Goal: Task Accomplishment & Management: Use online tool/utility

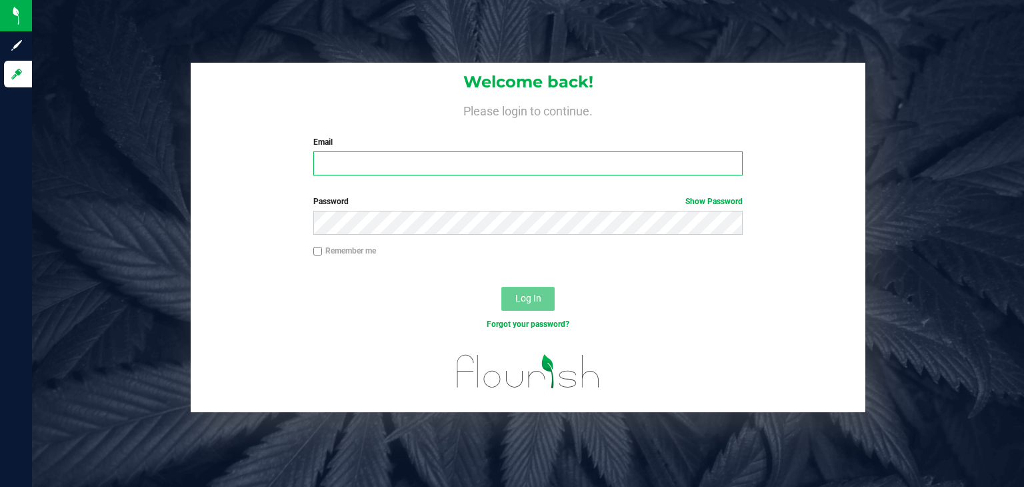
type input "[EMAIL_ADDRESS][DOMAIN_NAME]"
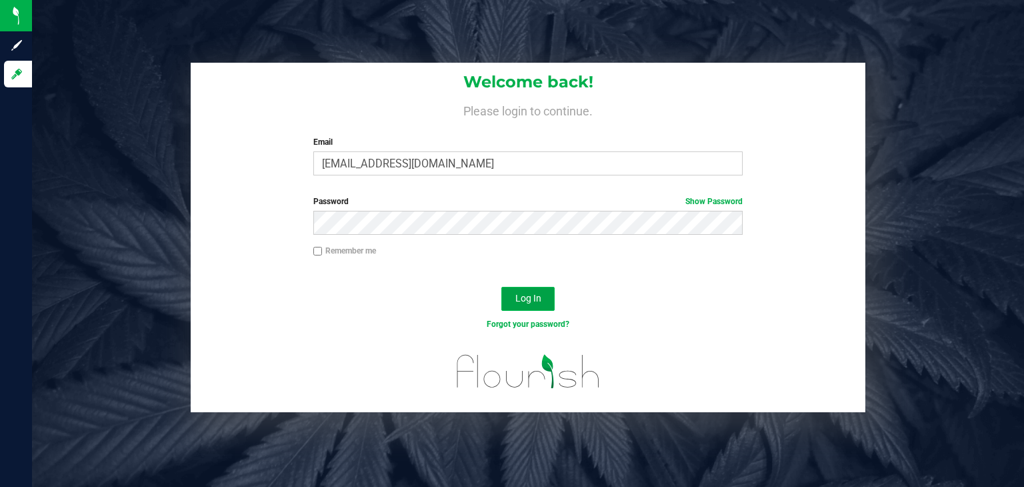
click at [547, 305] on button "Log In" at bounding box center [527, 299] width 53 height 24
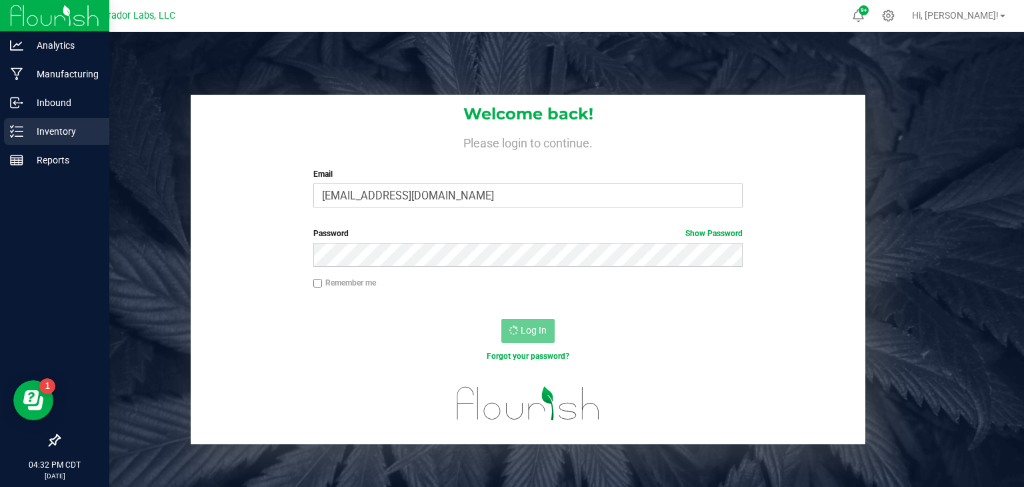
click at [22, 128] on icon at bounding box center [16, 131] width 13 height 13
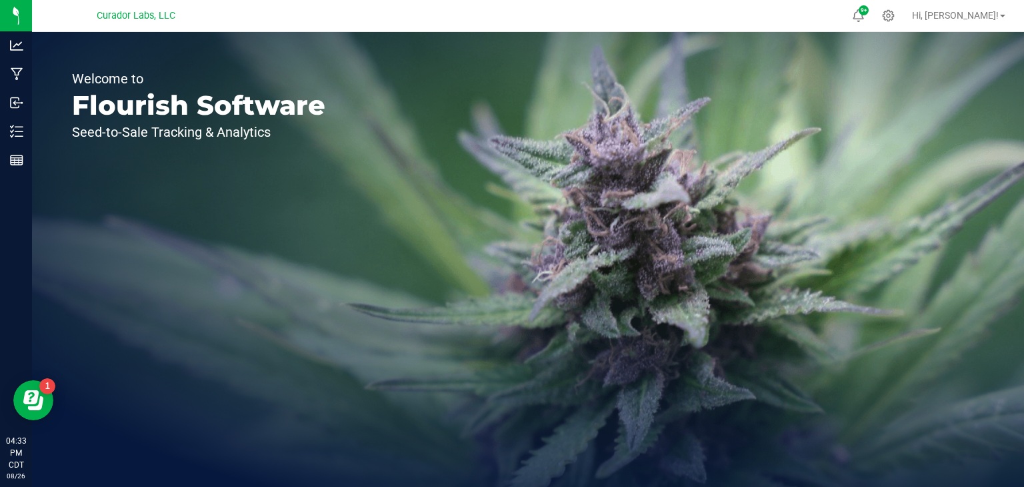
click at [59, 55] on div "Welcome to Flourish Software Seed-to-Sale Tracking & Analytics" at bounding box center [198, 259] width 333 height 455
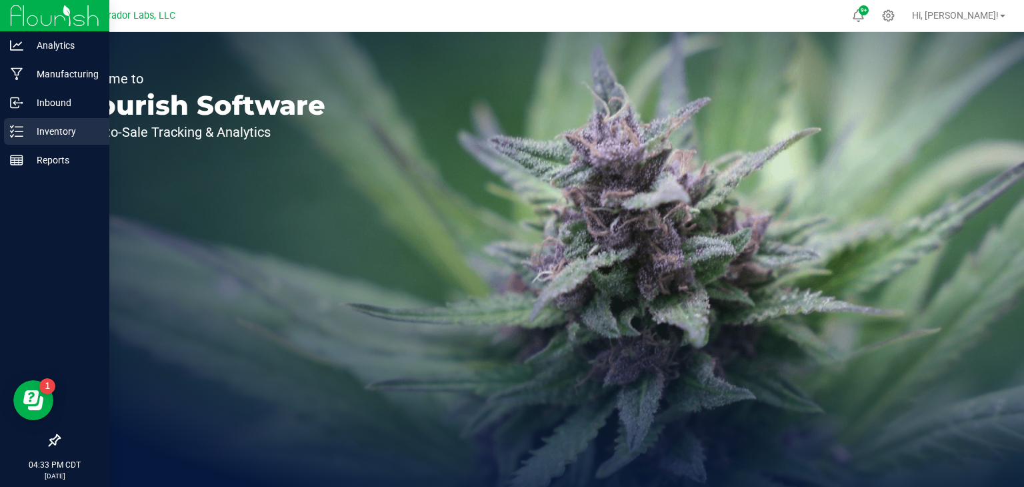
click at [34, 136] on p "Inventory" at bounding box center [63, 131] width 80 height 16
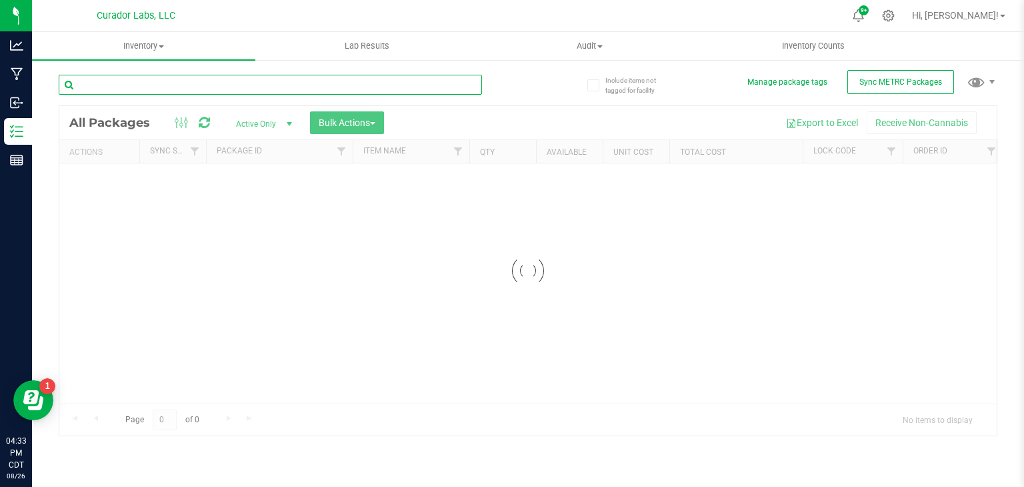
click at [226, 87] on input "text" at bounding box center [270, 85] width 423 height 20
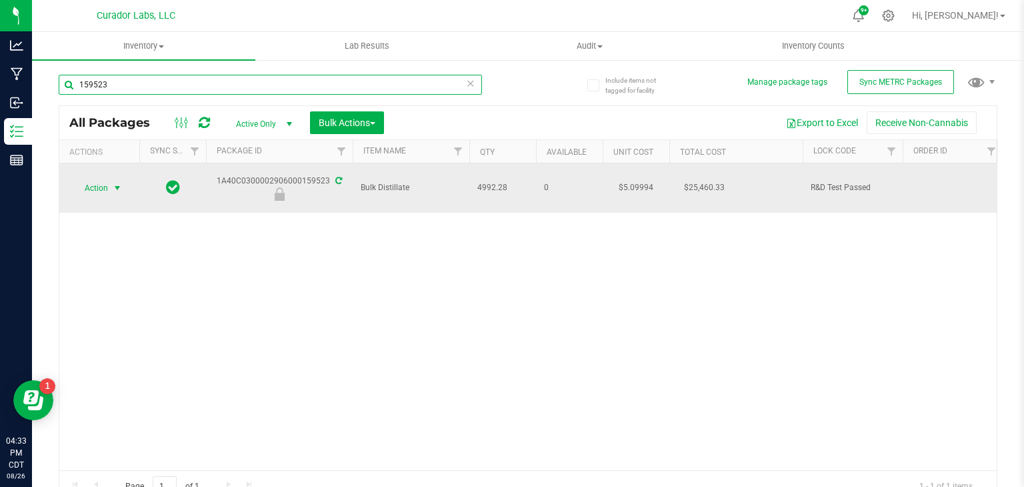
type input "159523"
click at [93, 182] on span "Action" at bounding box center [91, 188] width 36 height 19
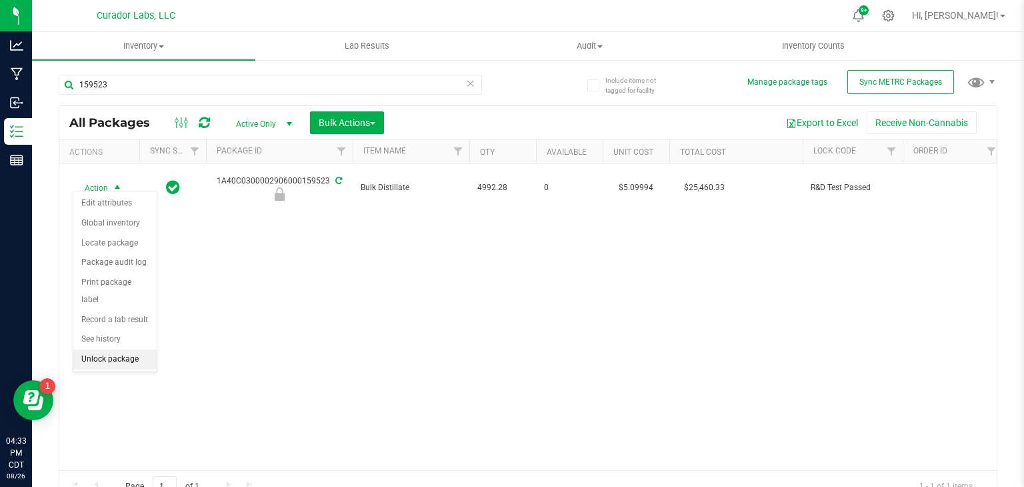
click at [122, 349] on li "Unlock package" at bounding box center [114, 359] width 83 height 20
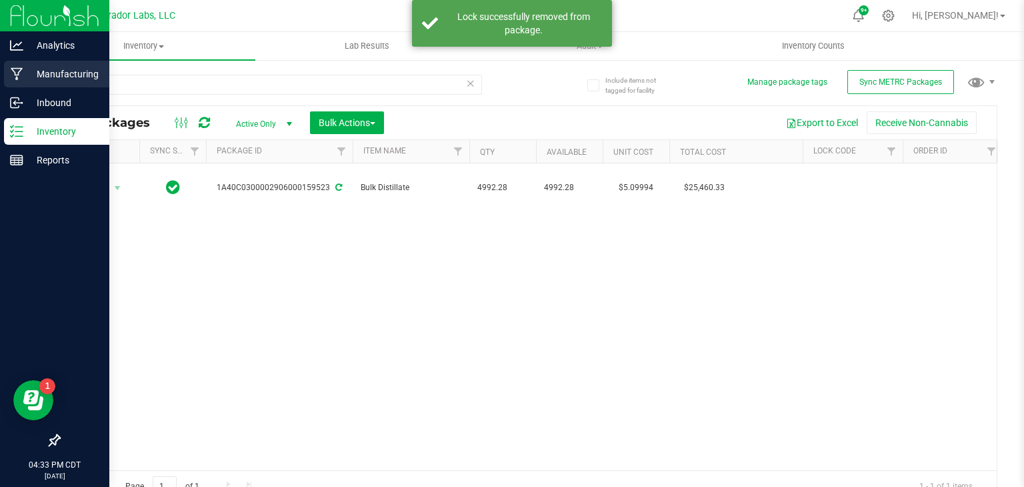
click at [51, 79] on p "Manufacturing" at bounding box center [63, 74] width 80 height 16
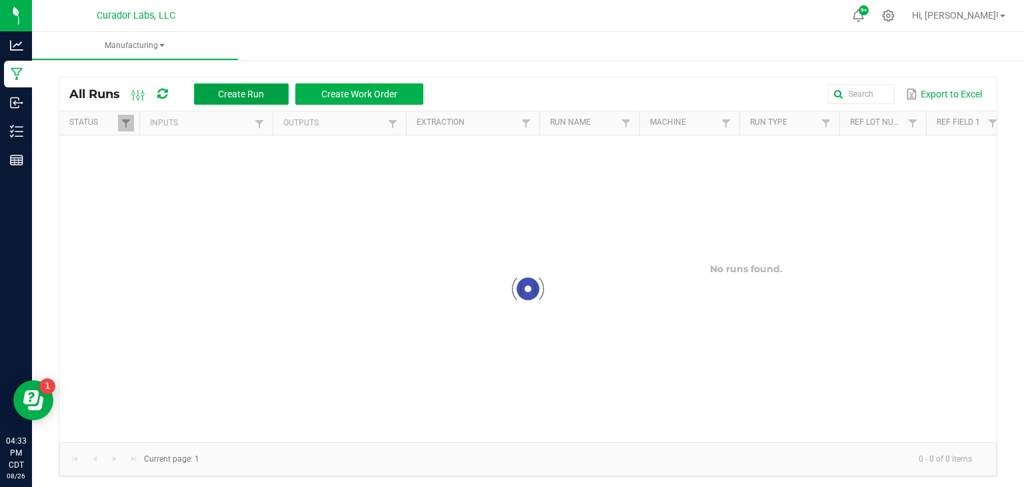
click at [213, 99] on button "Create Run" at bounding box center [241, 93] width 95 height 21
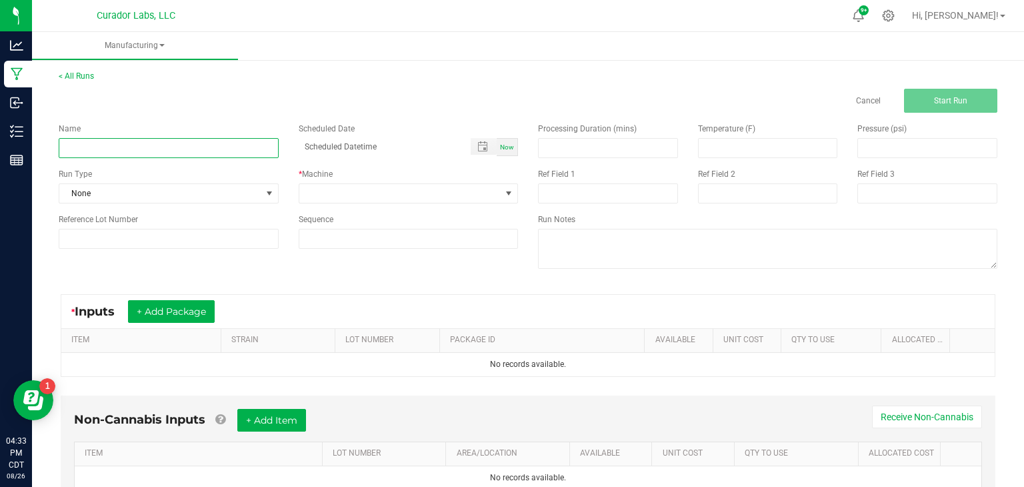
click at [227, 156] on input at bounding box center [169, 148] width 220 height 20
type input "Bulk Formulation Distillate - [PERSON_NAME]"
type input "month/day/year hour:minute AM"
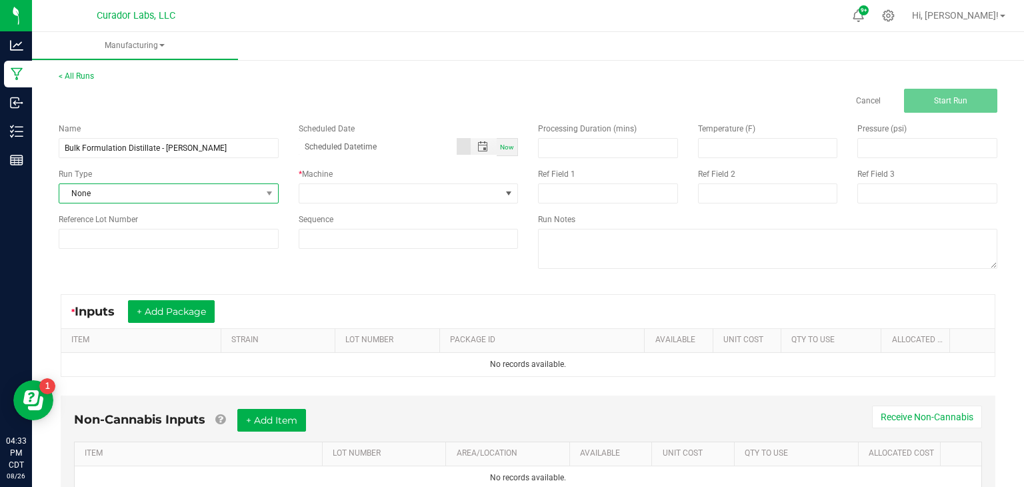
click at [235, 194] on span "None" at bounding box center [160, 193] width 202 height 19
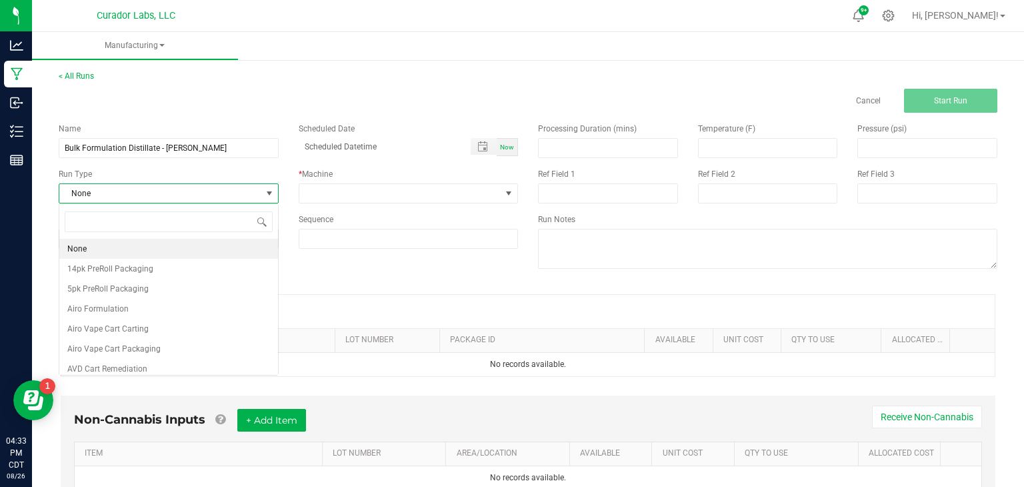
scroll to position [19, 219]
type input "form"
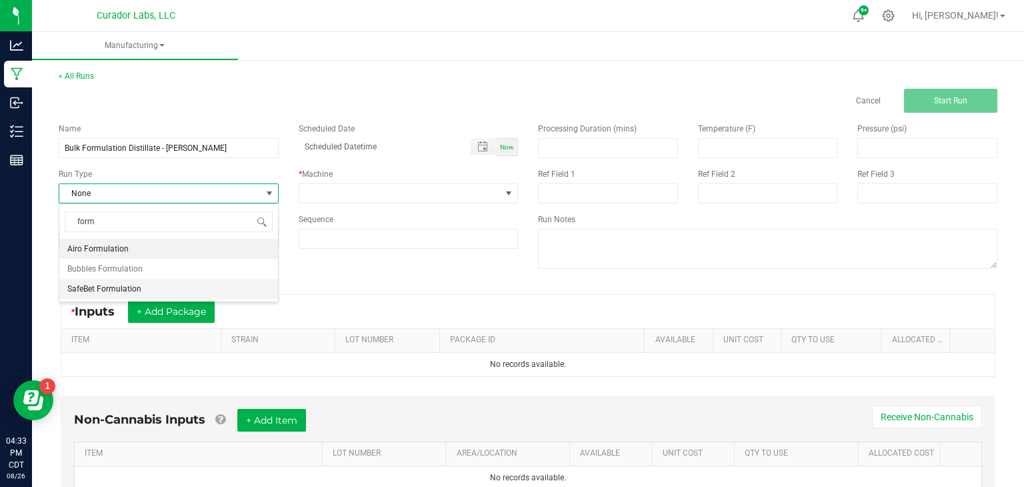
click at [108, 294] on span "SafeBet Formulation" at bounding box center [104, 288] width 74 height 13
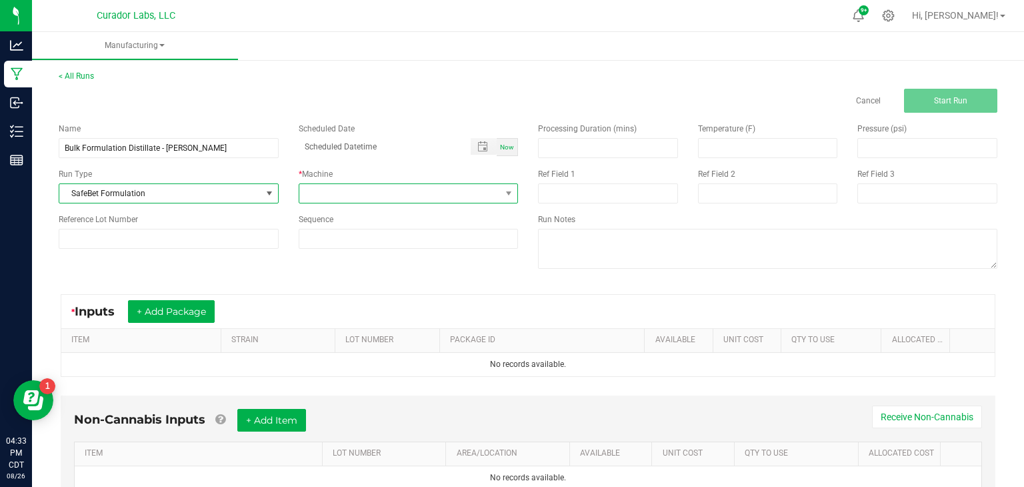
click at [336, 191] on span at bounding box center [400, 193] width 202 height 19
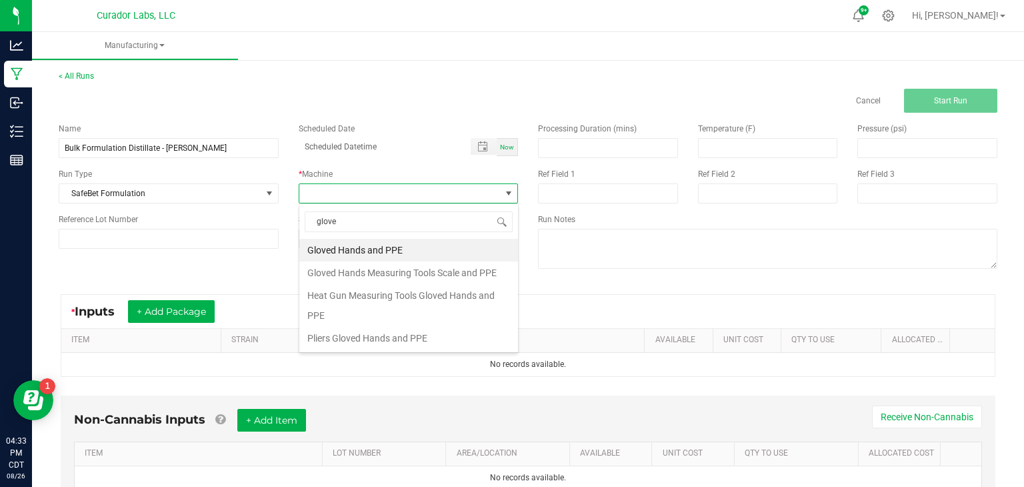
type input "gloved"
click at [391, 271] on li "Gloved Hands Measuring Tools Scale and PPE" at bounding box center [408, 272] width 219 height 23
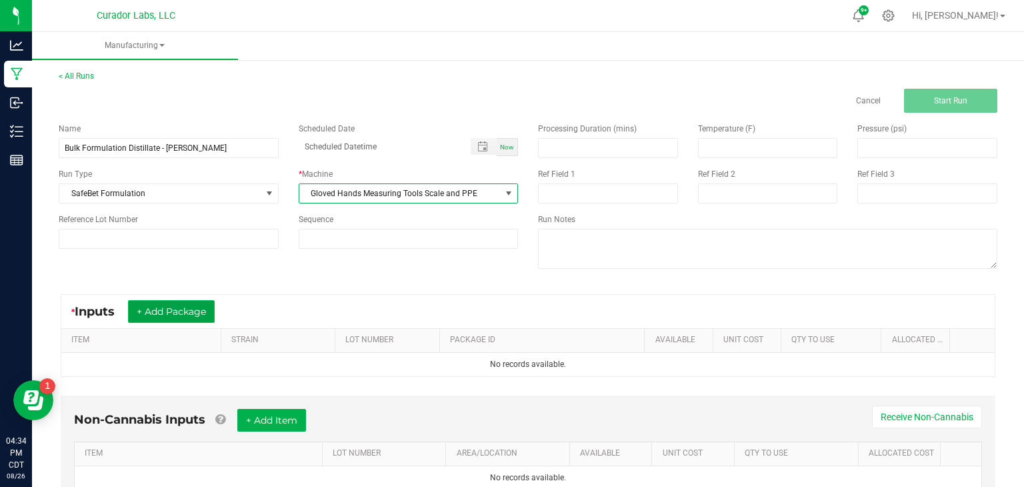
click at [179, 306] on button "+ Add Package" at bounding box center [171, 311] width 87 height 23
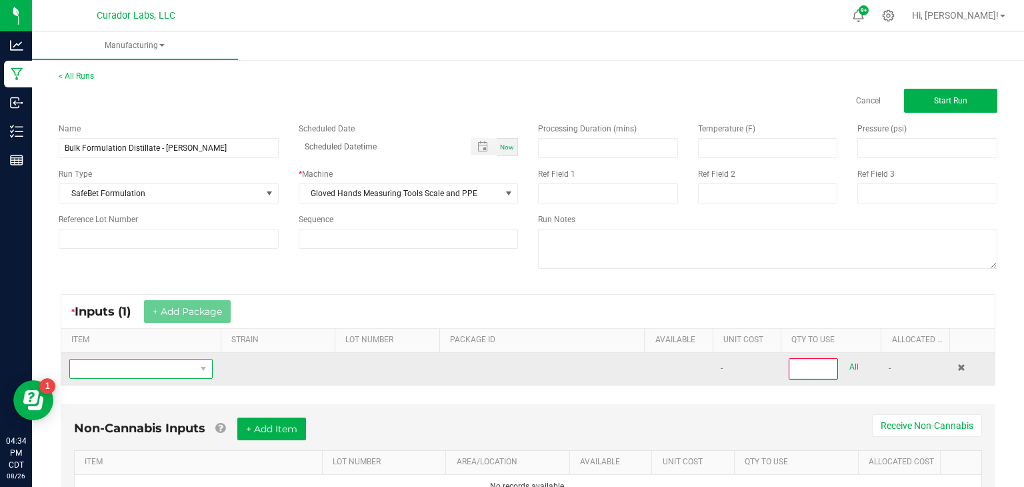
click at [194, 368] on span "NO DATA FOUND" at bounding box center [132, 368] width 125 height 19
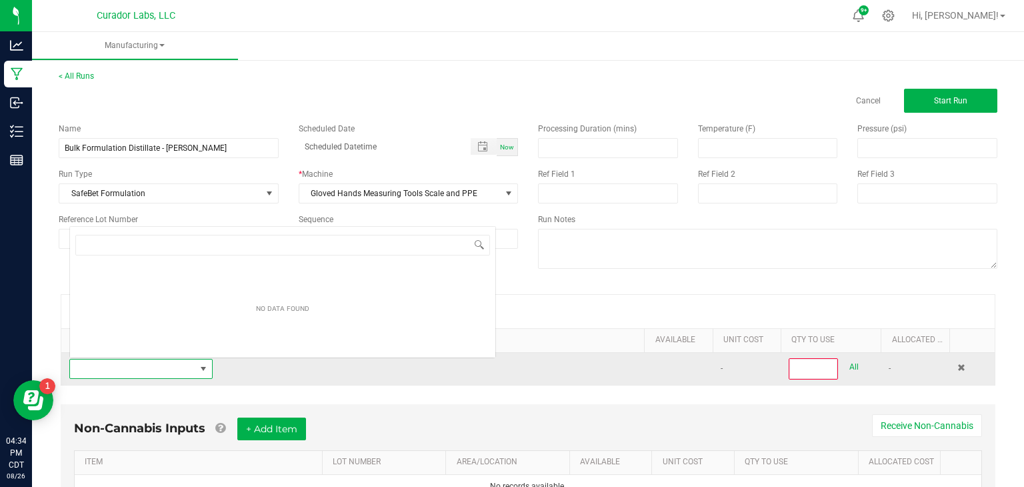
scroll to position [19, 143]
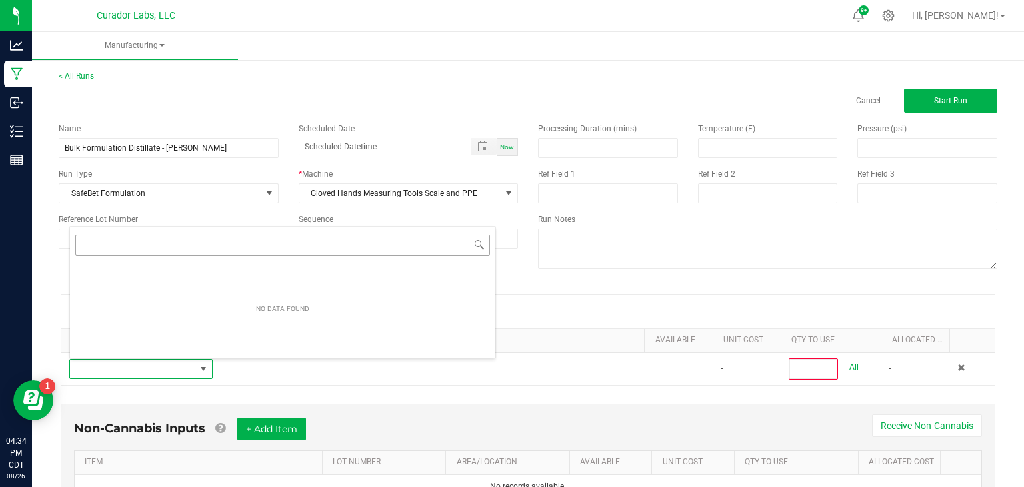
click at [303, 245] on input "NO DATA FOUND" at bounding box center [282, 245] width 415 height 21
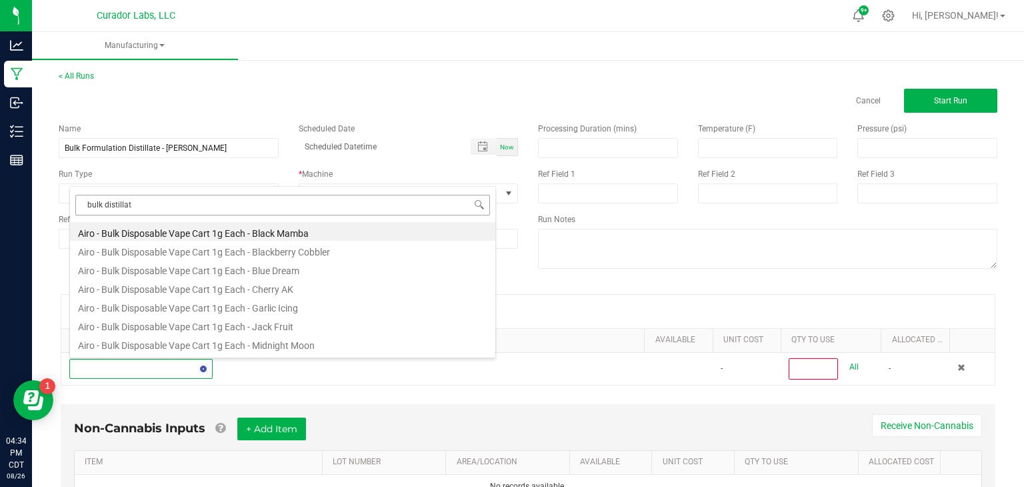
type input "bulk distillate"
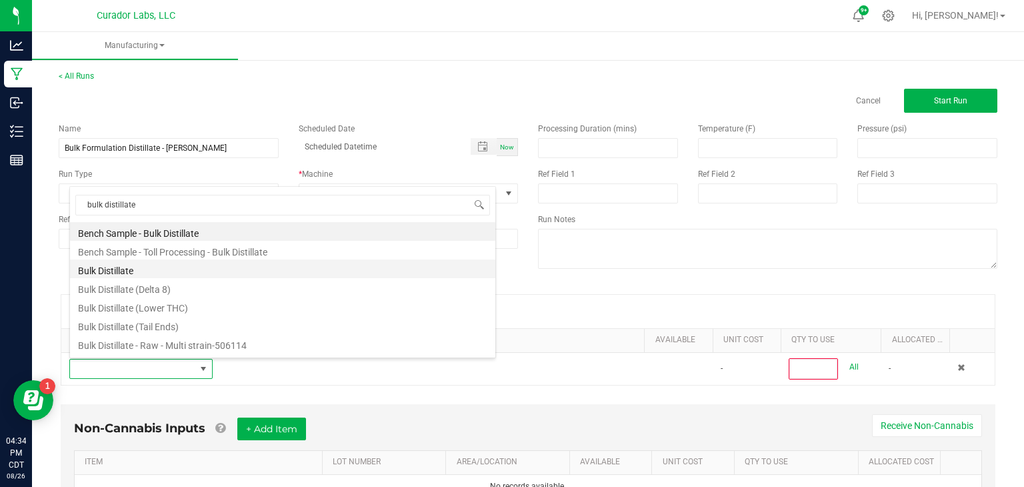
click at [123, 270] on li "Bulk Distillate" at bounding box center [282, 268] width 425 height 19
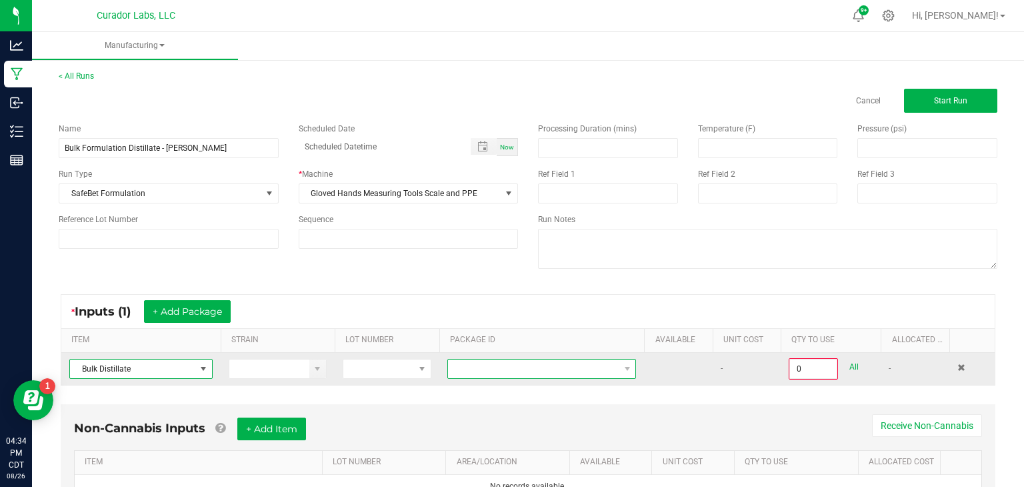
click at [490, 365] on span at bounding box center [533, 368] width 171 height 19
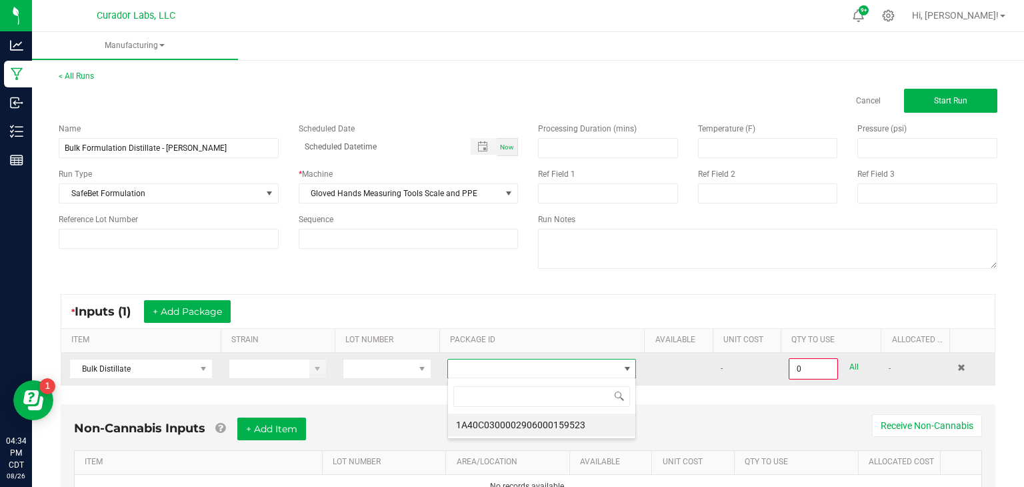
scroll to position [19, 189]
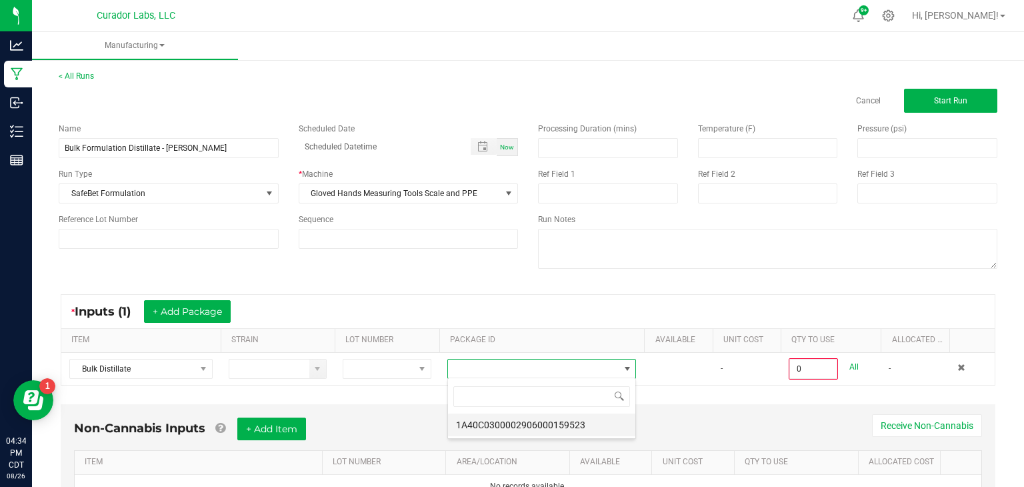
click at [522, 427] on li "1A40C0300002906000159523" at bounding box center [541, 424] width 187 height 23
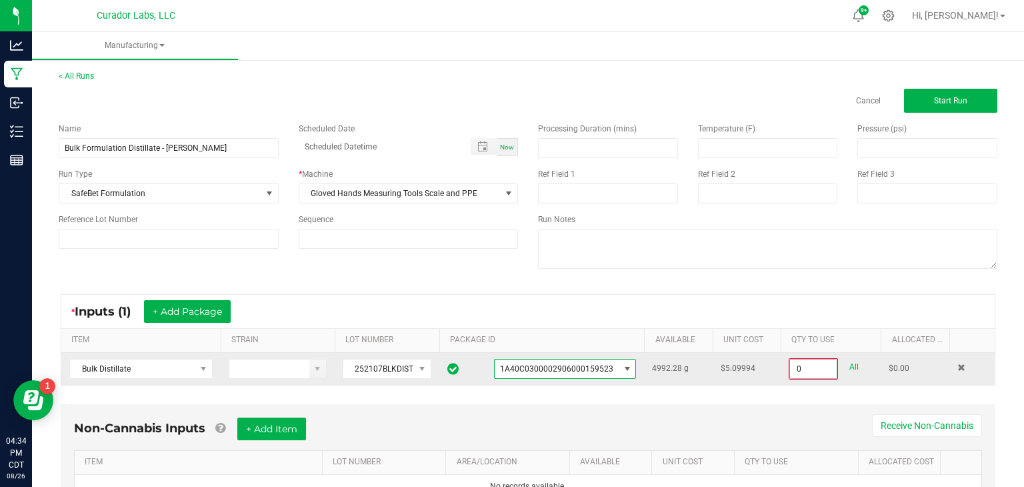
click at [801, 366] on input "0" at bounding box center [813, 368] width 47 height 19
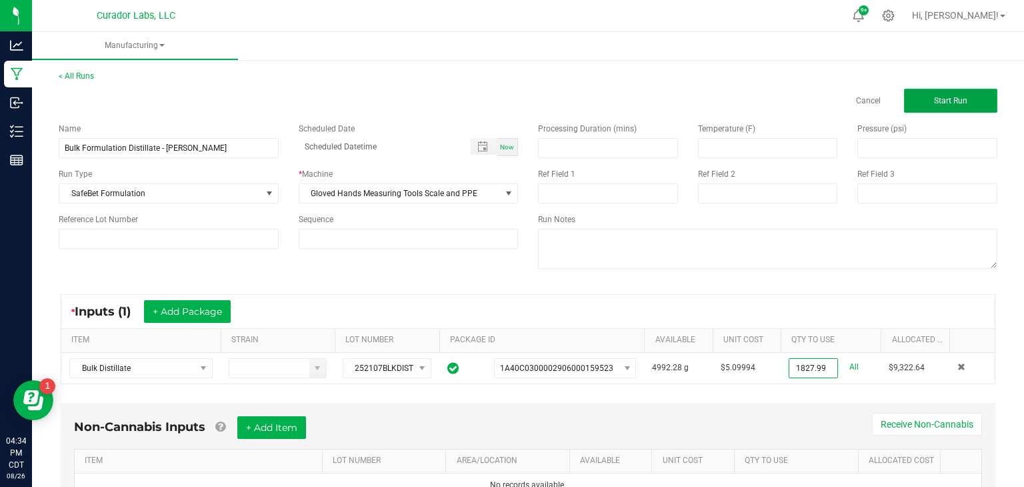
type input "1827.9900 g"
click at [944, 103] on span "Start Run" at bounding box center [950, 100] width 33 height 9
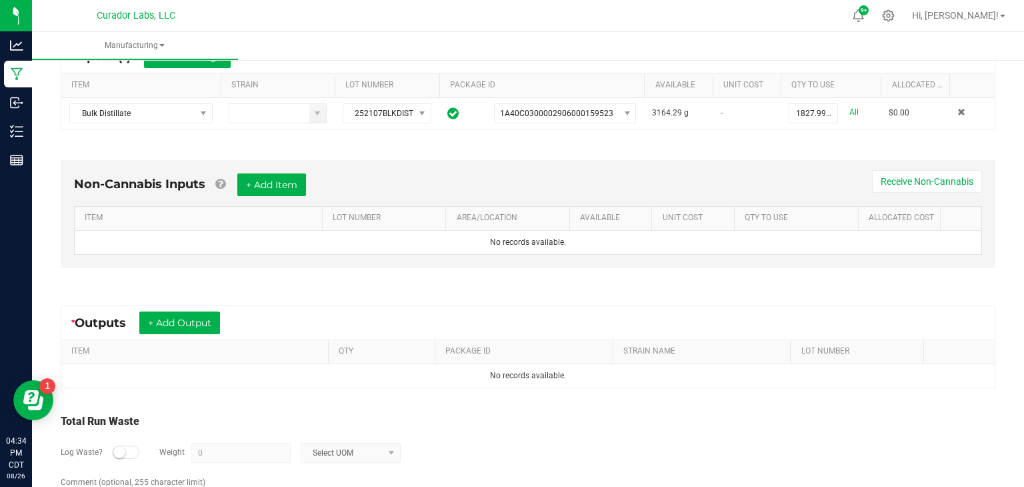
scroll to position [275, 0]
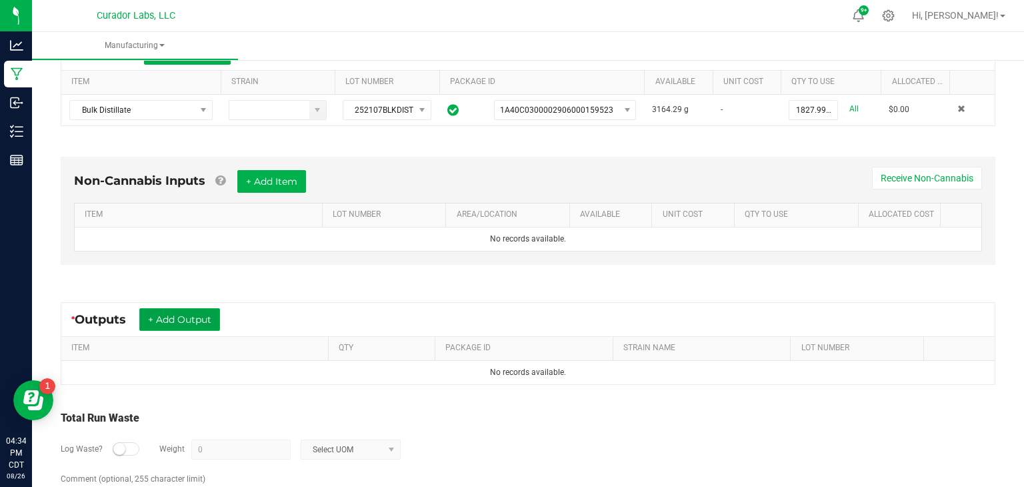
click at [167, 325] on button "+ Add Output" at bounding box center [179, 319] width 81 height 23
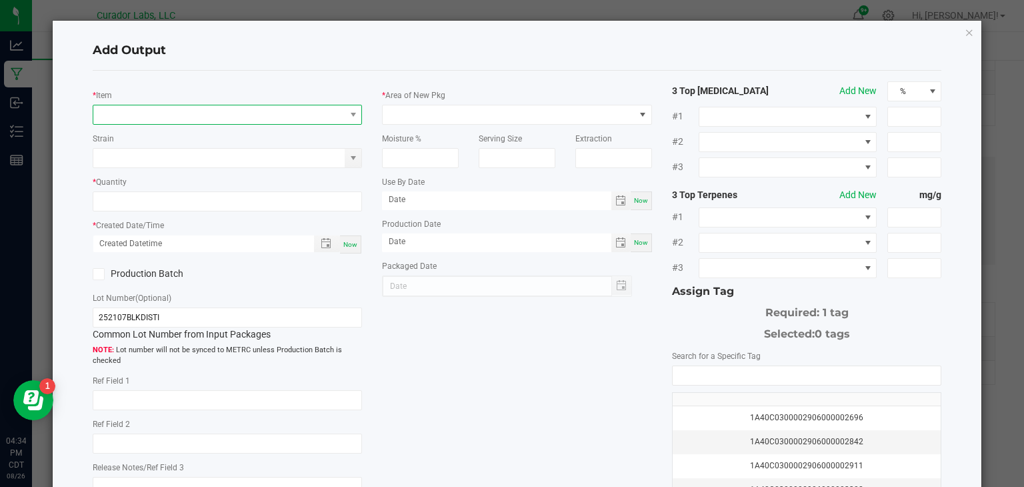
click at [267, 113] on span "NO DATA FOUND" at bounding box center [219, 114] width 252 height 19
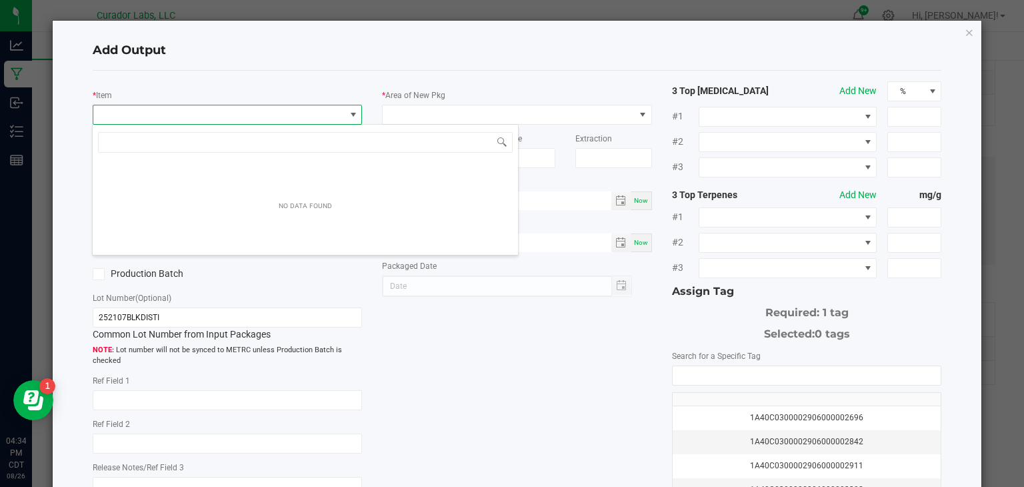
scroll to position [19, 269]
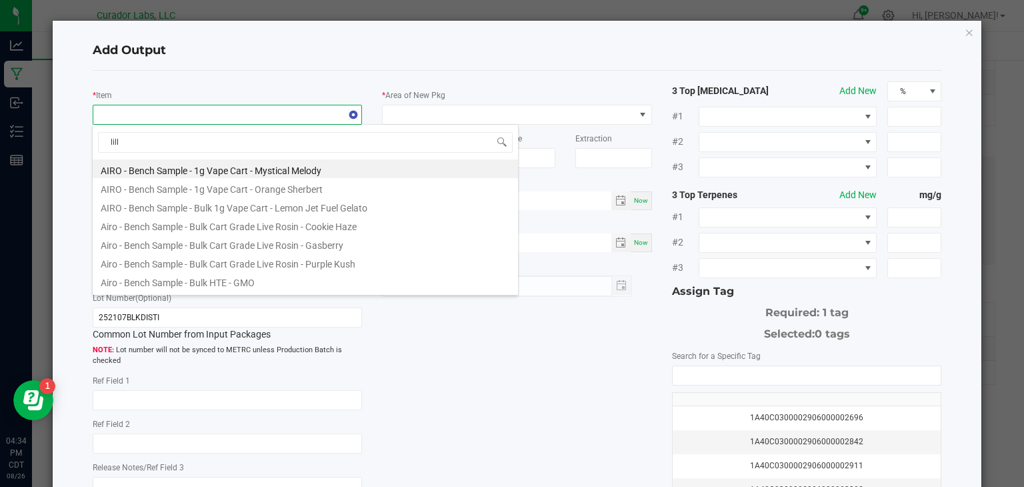
type input "lilly"
type input "Lilly haze"
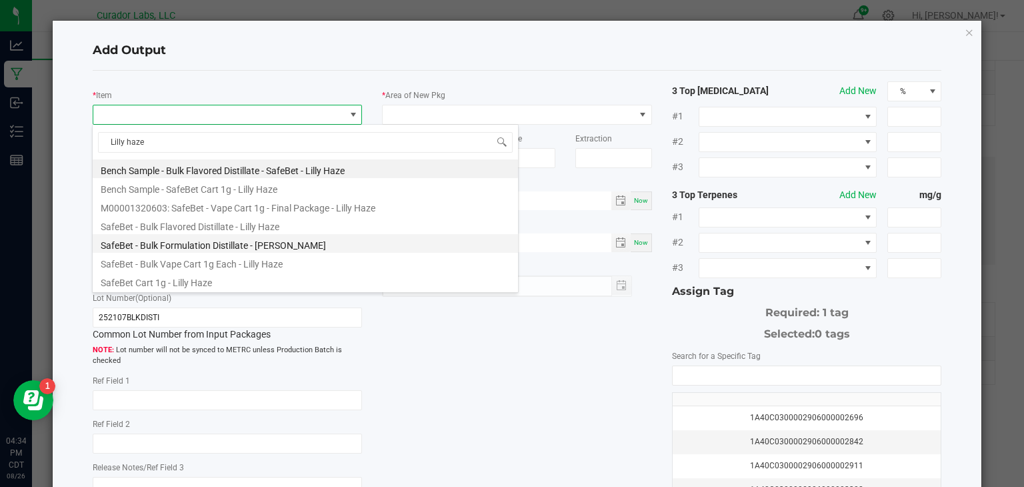
click at [212, 248] on li "SafeBet - Bulk Formulation Distillate - [PERSON_NAME]" at bounding box center [305, 243] width 425 height 19
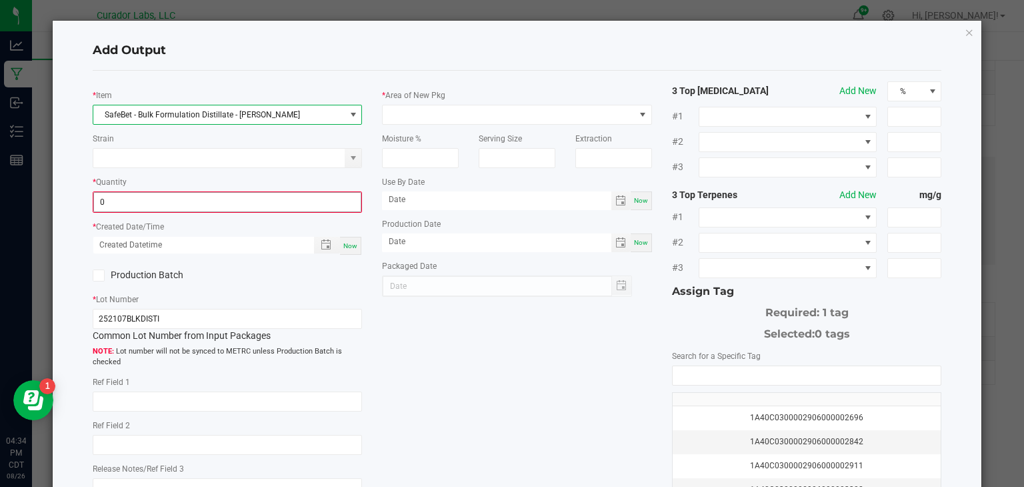
click at [245, 195] on input "0" at bounding box center [227, 202] width 267 height 19
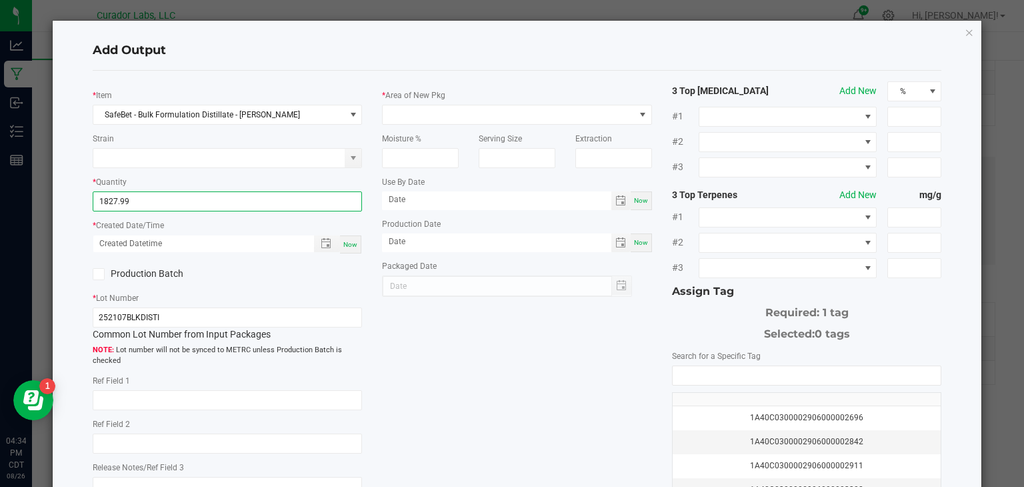
click at [349, 241] on span "Now" at bounding box center [350, 244] width 14 height 7
type input "1827.9900 g"
type input "[DATE] 4:34 PM"
type input "[DATE]"
click at [98, 274] on icon at bounding box center [98, 274] width 9 height 0
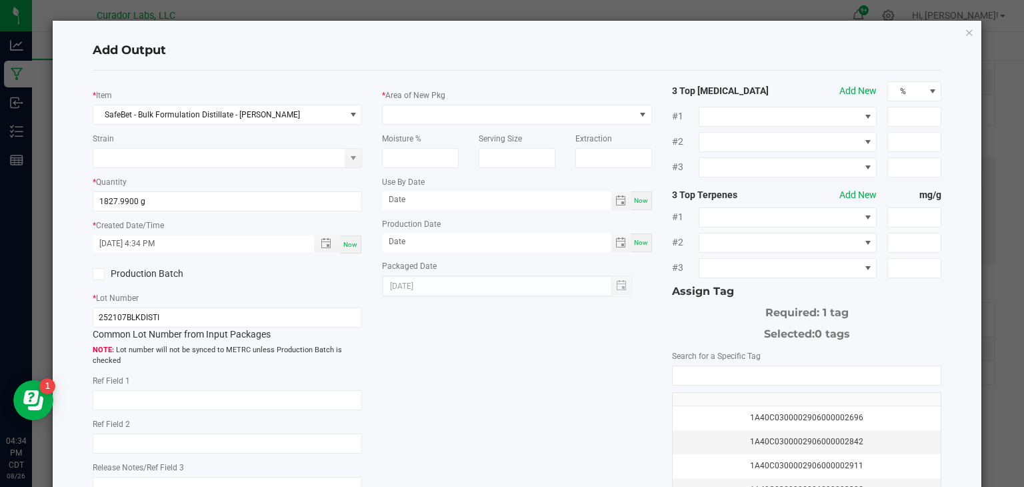
click at [0, 0] on input "Production Batch" at bounding box center [0, 0] width 0 height 0
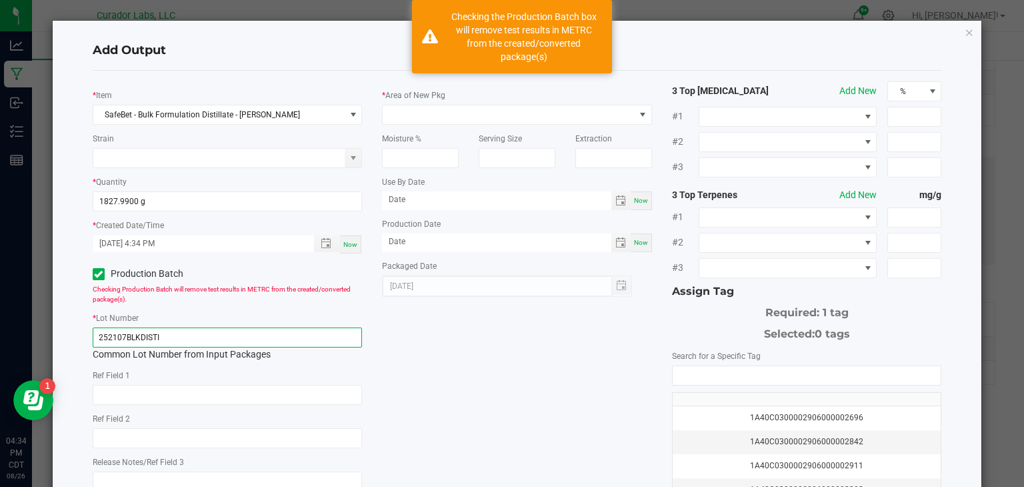
click at [187, 337] on input "252107BLKDISTI" at bounding box center [228, 337] width 270 height 20
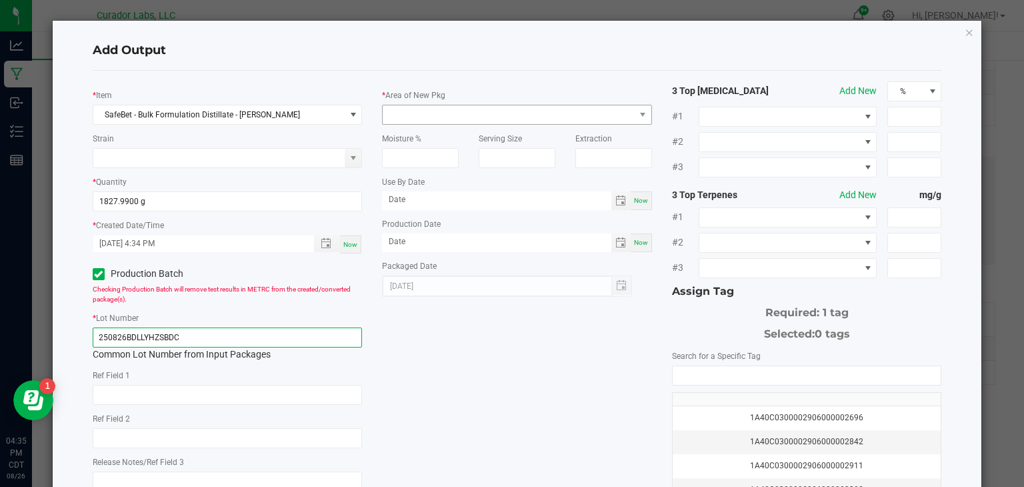
type input "250826BDLLYHZSBDC"
click at [469, 113] on span at bounding box center [509, 114] width 252 height 19
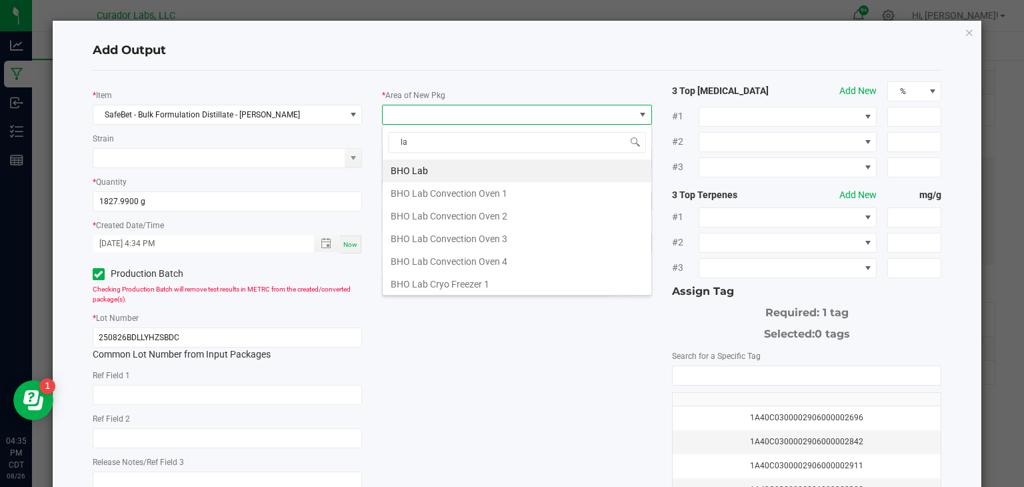
type input "lab"
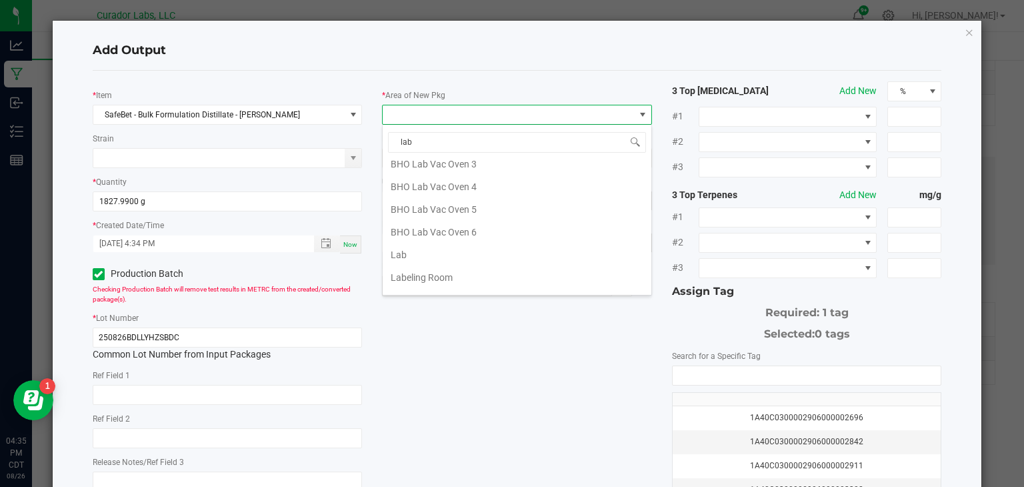
scroll to position [281, 0]
click at [481, 221] on li "Lab" at bounding box center [517, 230] width 269 height 23
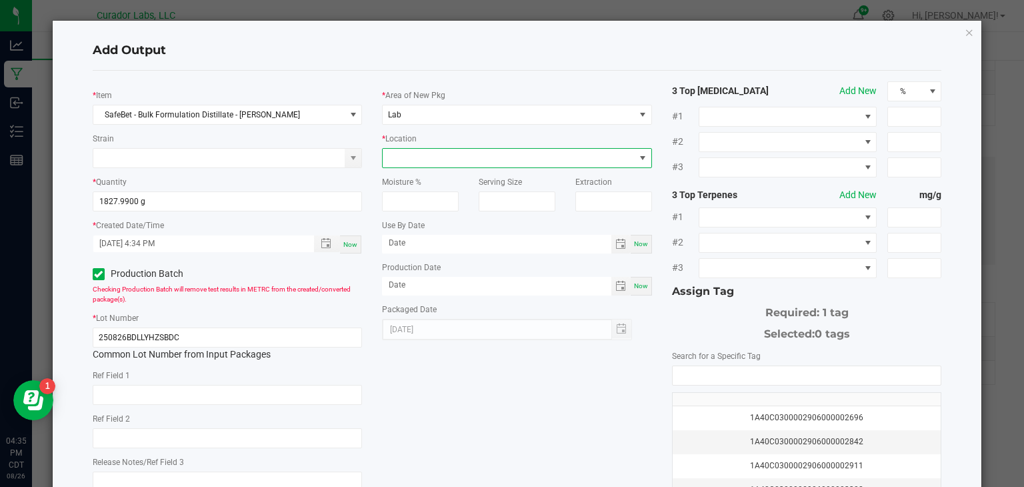
click at [538, 164] on span at bounding box center [509, 158] width 252 height 19
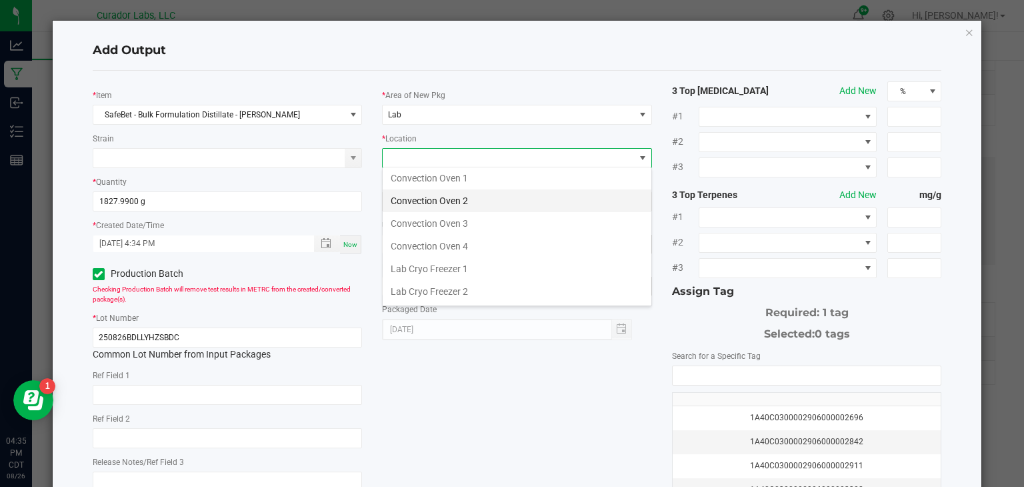
scroll to position [0, 0]
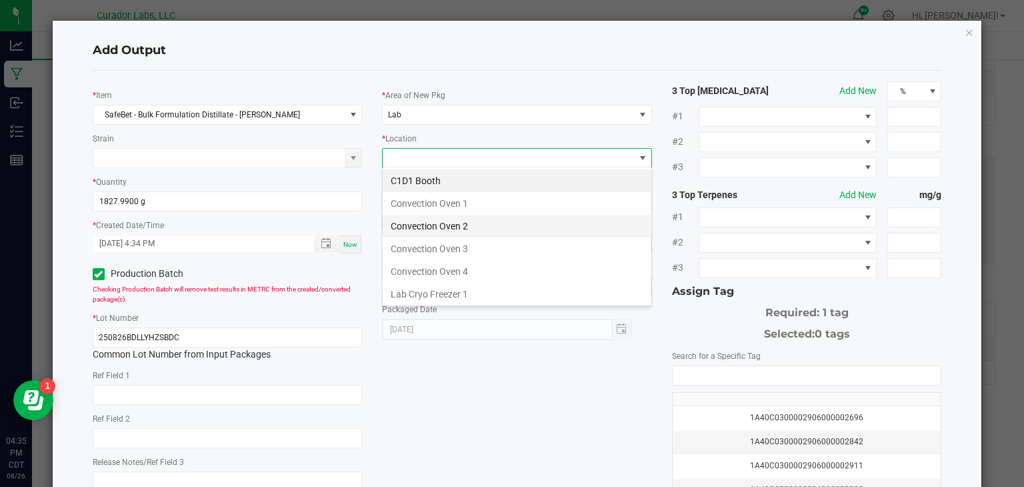
click at [539, 224] on li "Convection Oven 2" at bounding box center [517, 226] width 269 height 23
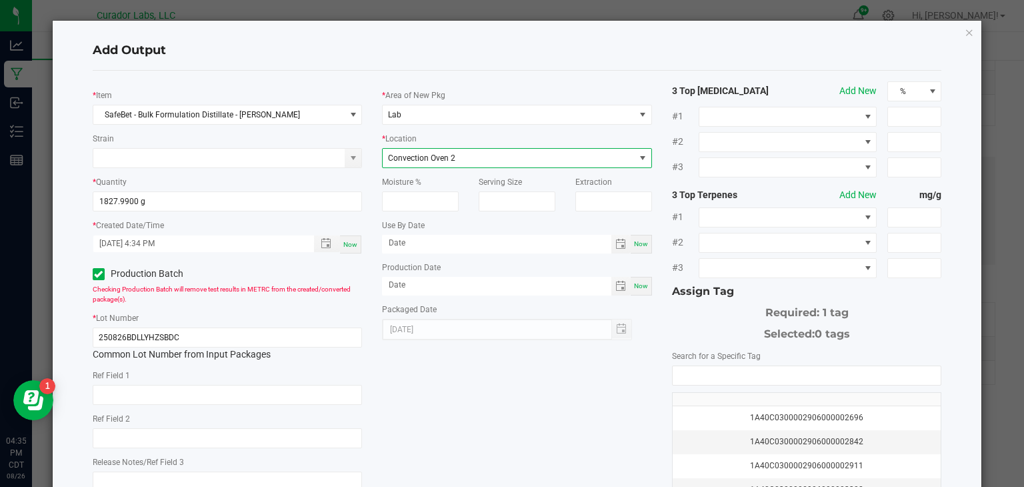
click at [643, 244] on span "Now" at bounding box center [641, 243] width 14 height 7
click at [580, 245] on input "[DATE]" at bounding box center [496, 243] width 229 height 17
type input "[DATE]"
click at [639, 283] on span "Now" at bounding box center [641, 285] width 14 height 7
type input "[DATE]"
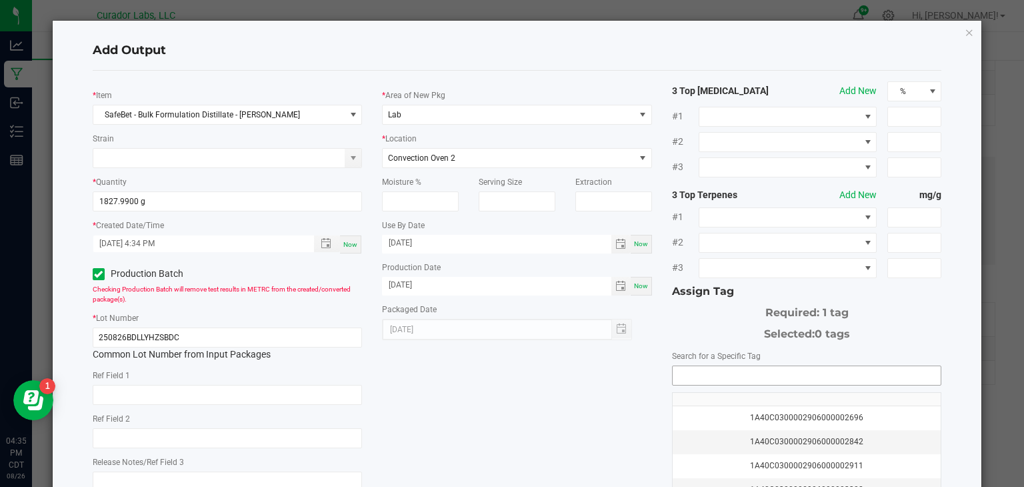
click at [687, 373] on input "NO DATA FOUND" at bounding box center [807, 375] width 269 height 19
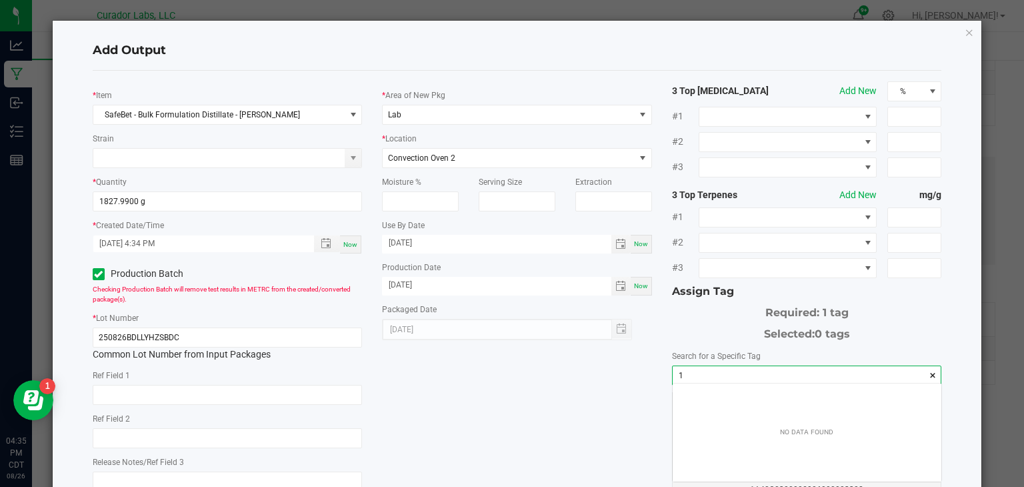
scroll to position [19, 269]
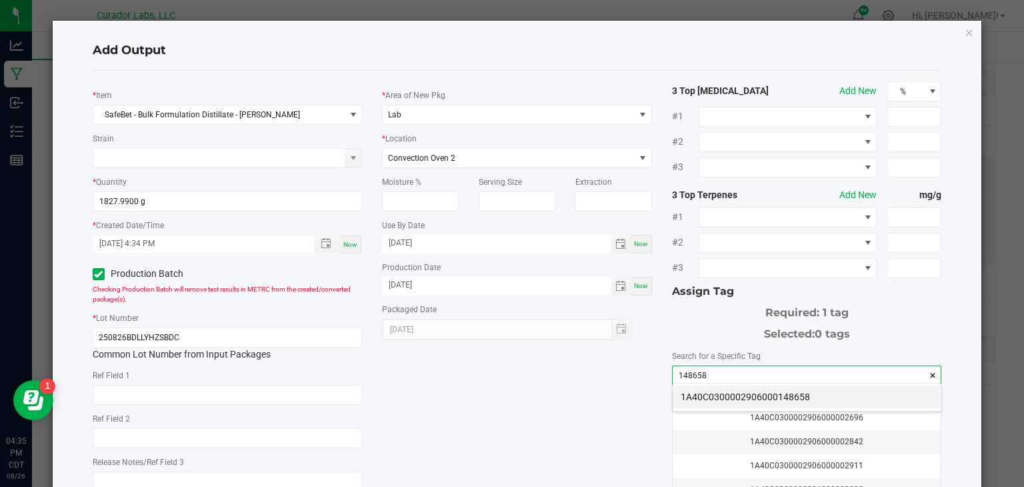
click at [703, 395] on li "1A40C0300002906000148658" at bounding box center [807, 396] width 269 height 23
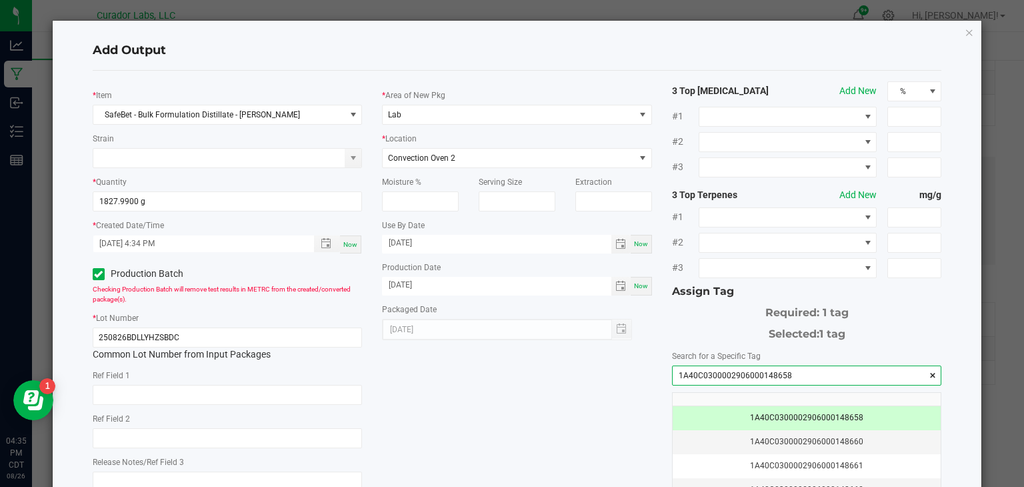
type input "1A40C0300002906000148658"
click at [497, 377] on div "* Item SafeBet - Bulk Formulation Distillate - Lilly Haze Strain * Quantity 182…" at bounding box center [517, 320] width 869 height 478
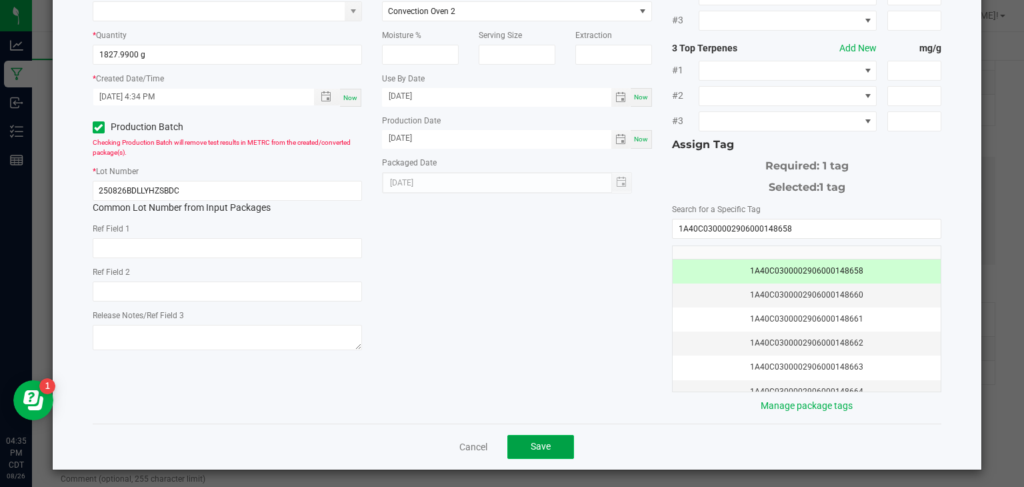
click at [531, 441] on span "Save" at bounding box center [541, 446] width 20 height 11
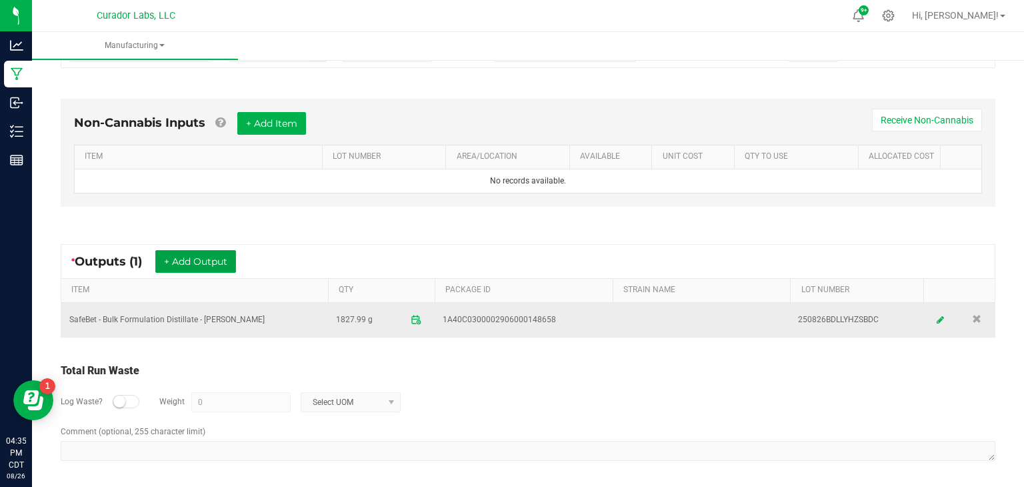
scroll to position [0, 0]
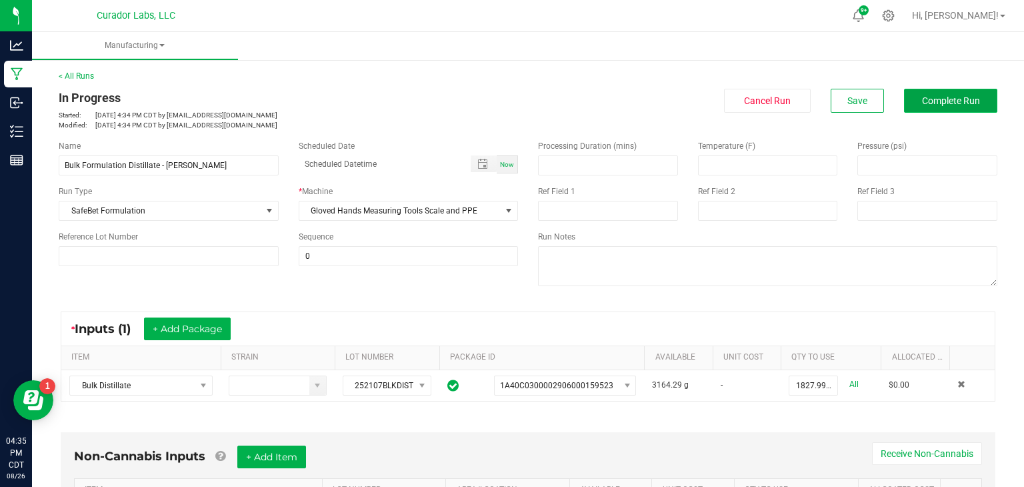
click at [943, 103] on span "Complete Run" at bounding box center [951, 100] width 58 height 11
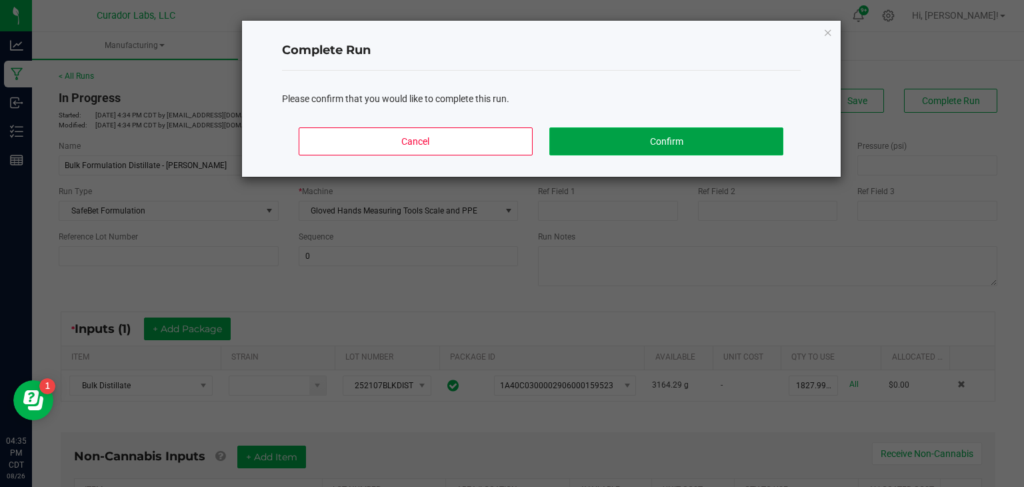
click at [720, 134] on button "Confirm" at bounding box center [665, 141] width 233 height 28
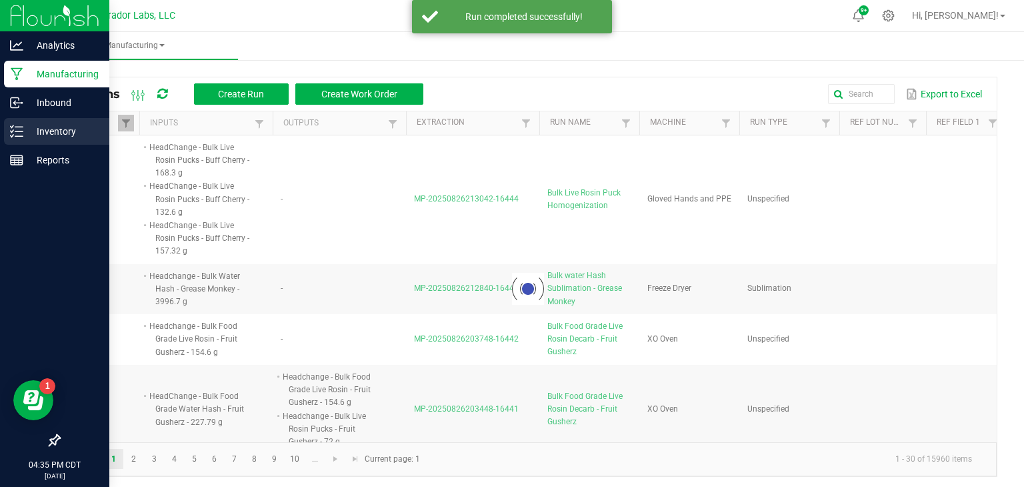
click at [10, 131] on icon at bounding box center [16, 131] width 13 height 13
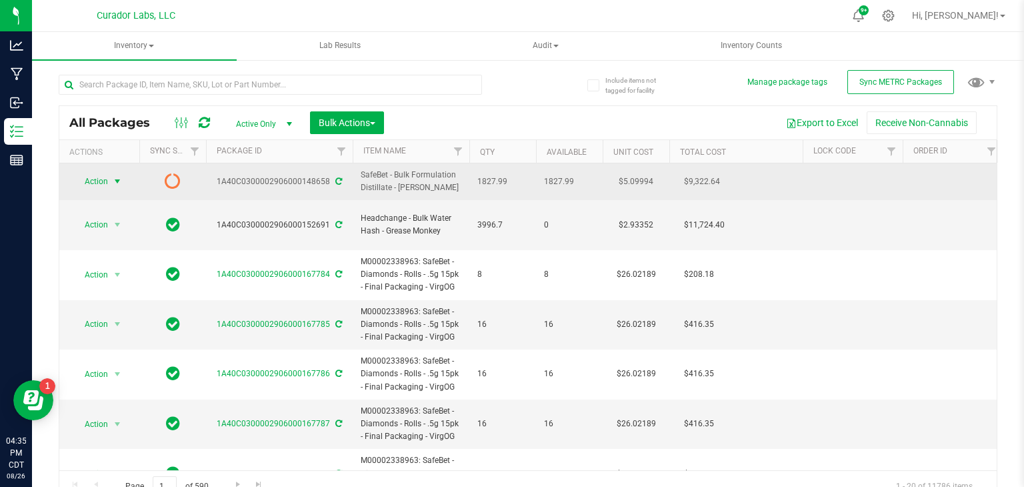
click at [112, 181] on span "select" at bounding box center [117, 181] width 11 height 11
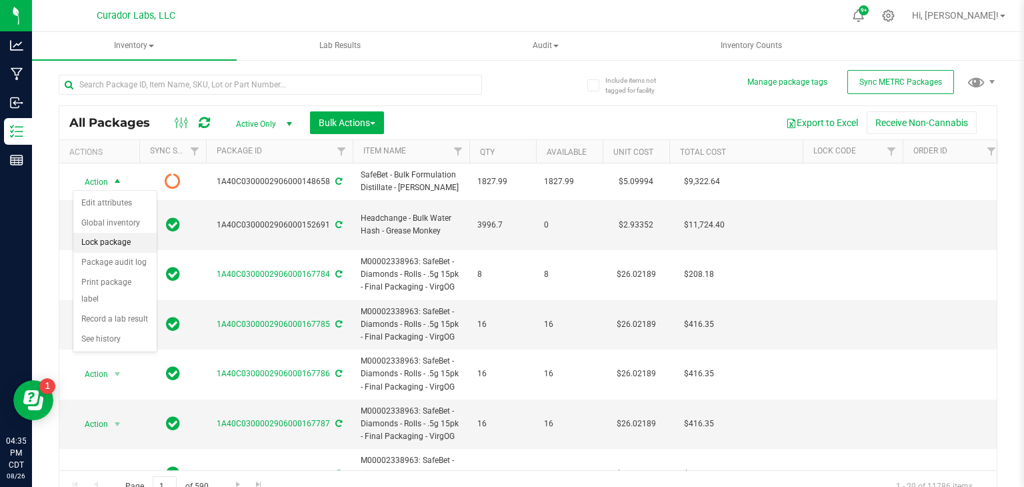
click at [122, 245] on li "Lock package" at bounding box center [114, 243] width 83 height 20
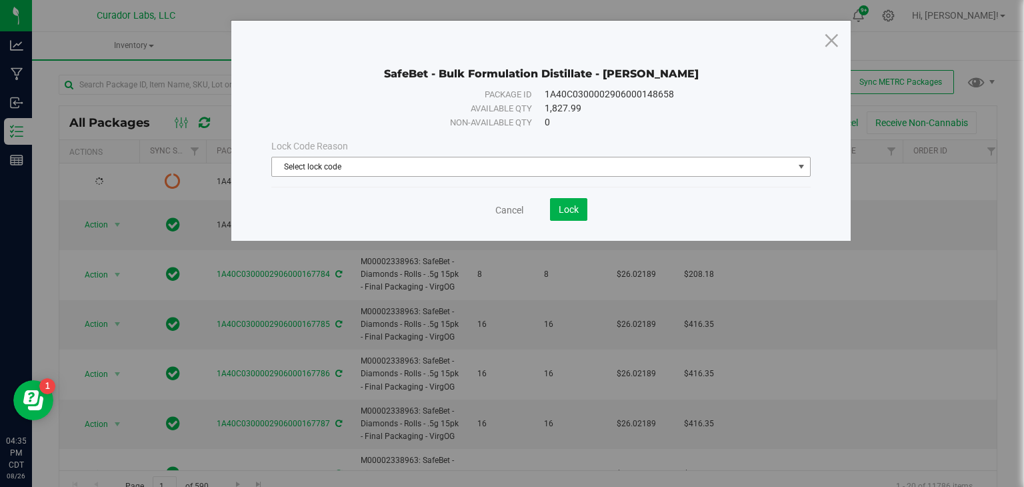
click at [357, 167] on span "Select lock code" at bounding box center [532, 166] width 521 height 19
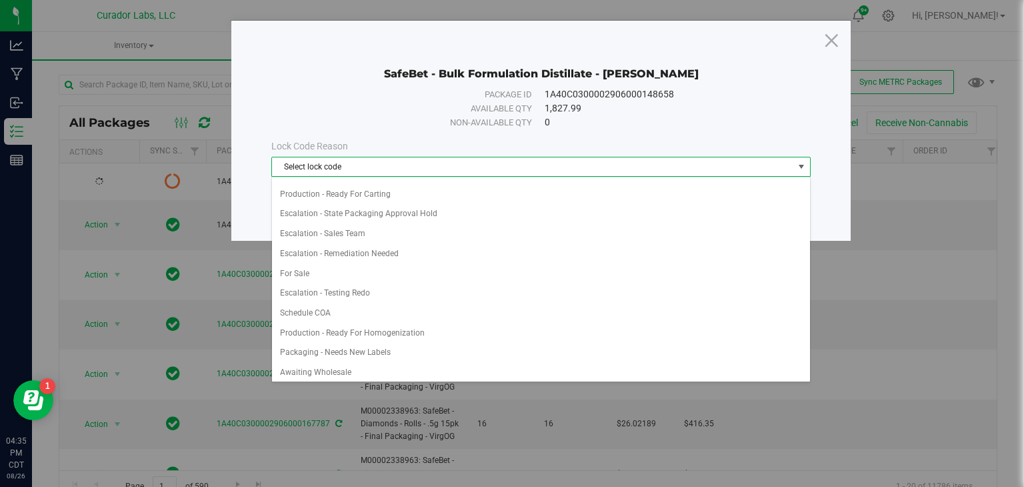
scroll to position [682, 0]
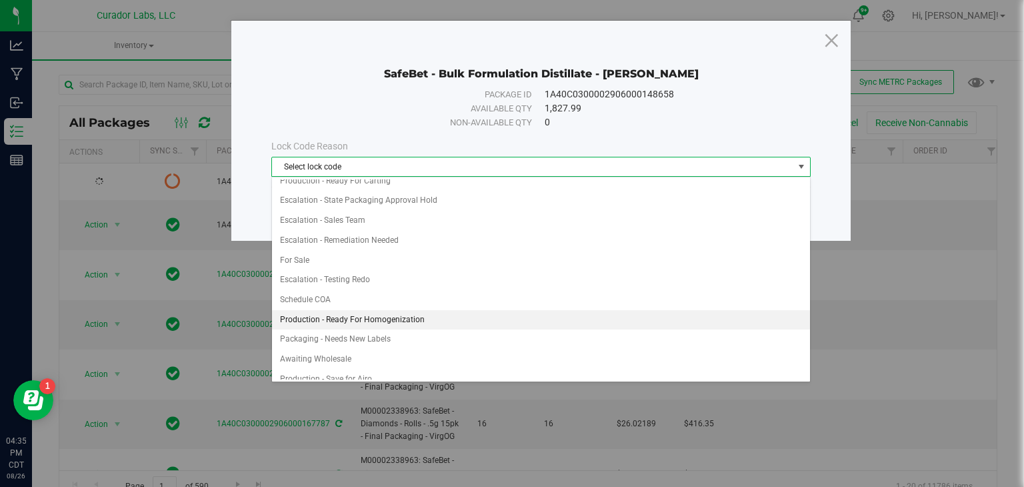
click at [413, 312] on li "Production - Ready For Homogenization" at bounding box center [541, 320] width 538 height 20
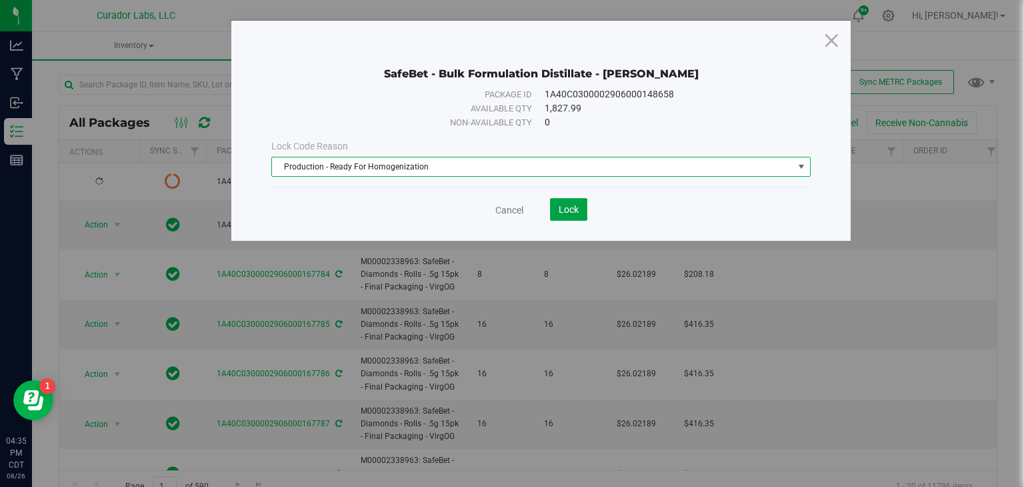
click at [555, 205] on button "Lock" at bounding box center [568, 209] width 37 height 23
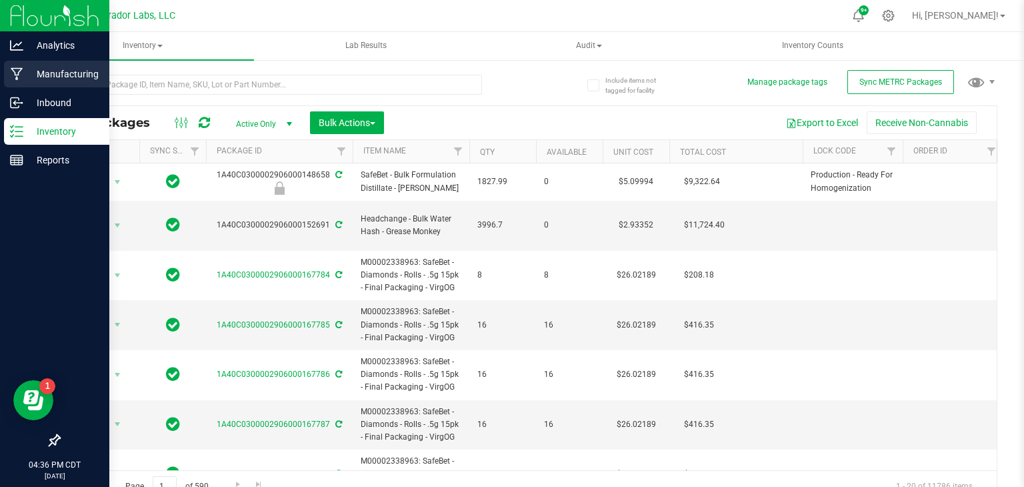
click at [22, 71] on icon at bounding box center [17, 73] width 13 height 13
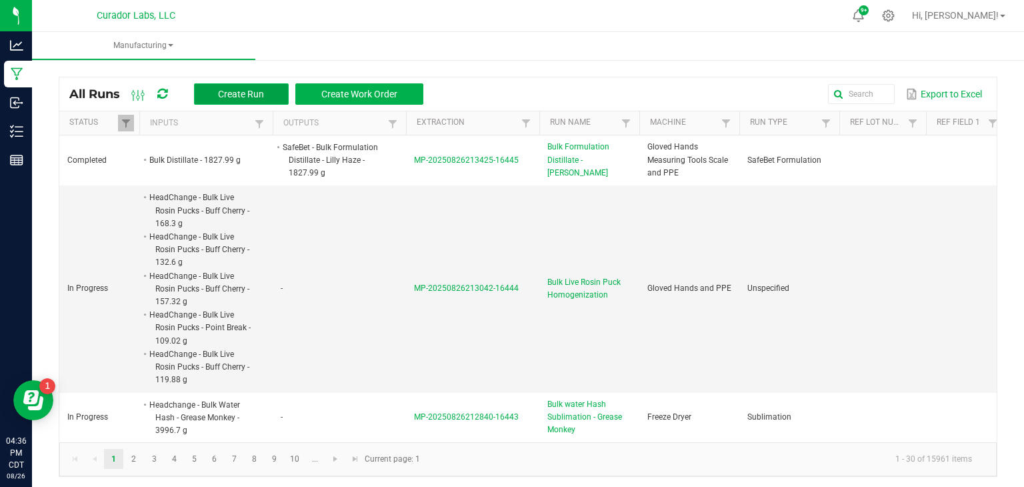
click at [277, 89] on button "Create Run" at bounding box center [241, 93] width 95 height 21
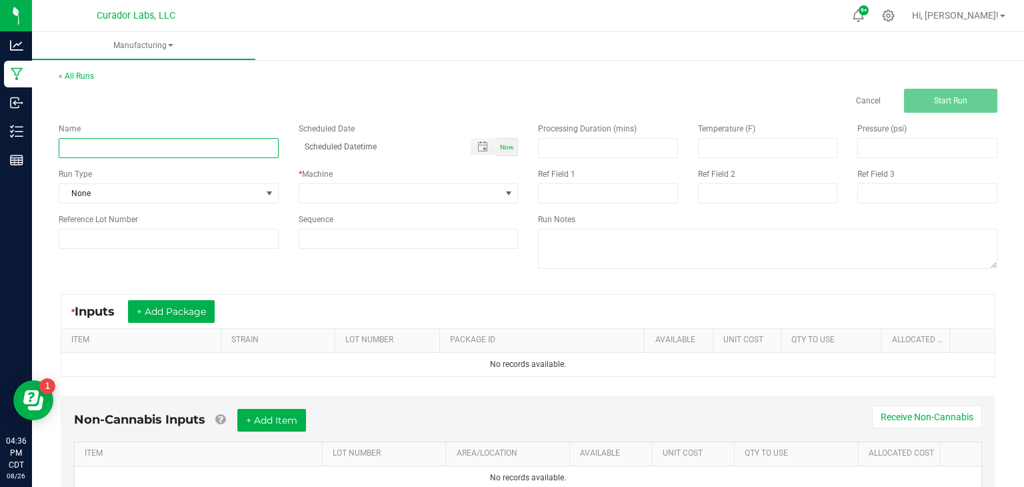
click at [151, 151] on input at bounding box center [169, 148] width 220 height 20
type input "Bulk Formulation Distillate - [PERSON_NAME]"
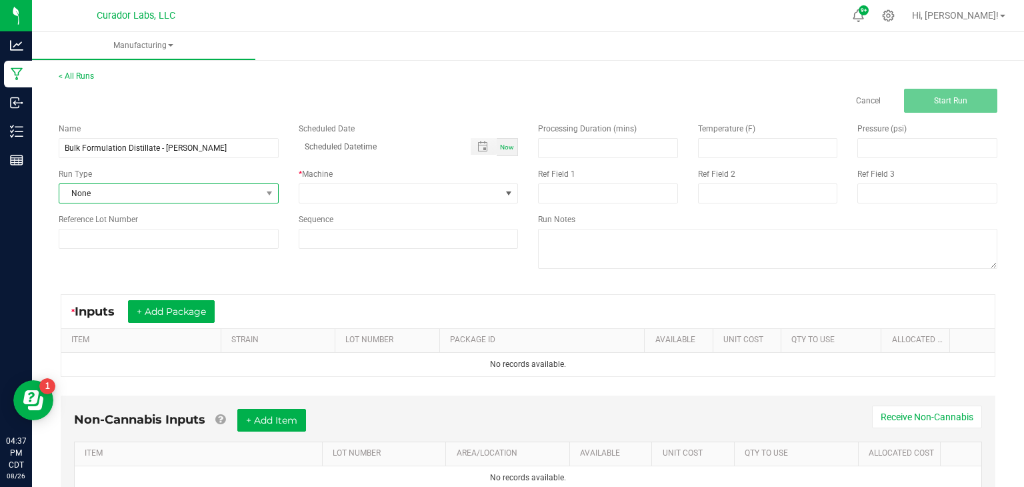
click at [174, 201] on span "None" at bounding box center [160, 193] width 202 height 19
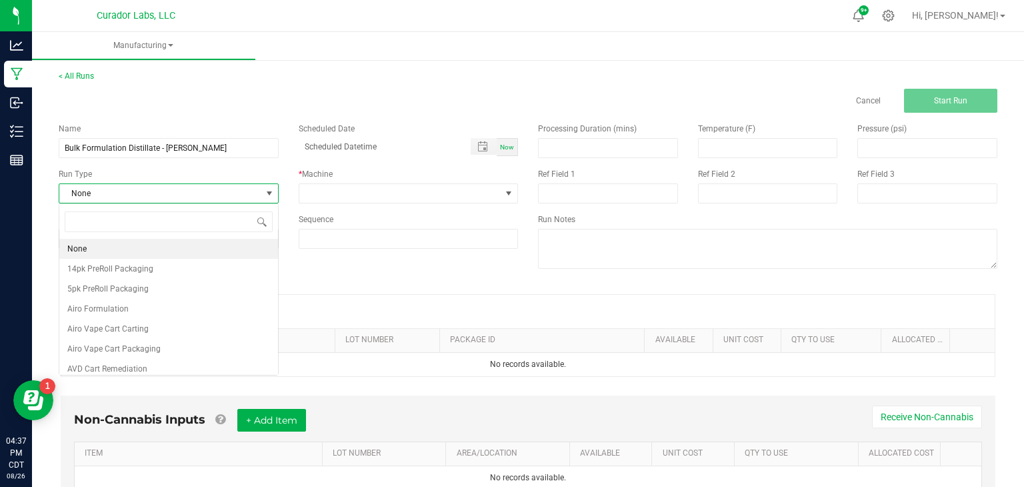
scroll to position [19, 219]
type input "form"
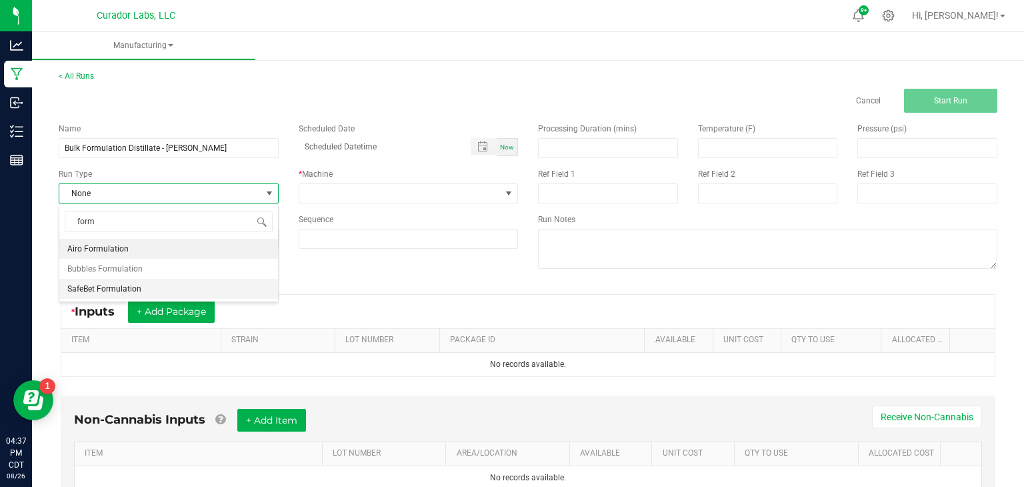
click at [115, 285] on span "SafeBet Formulation" at bounding box center [104, 288] width 74 height 13
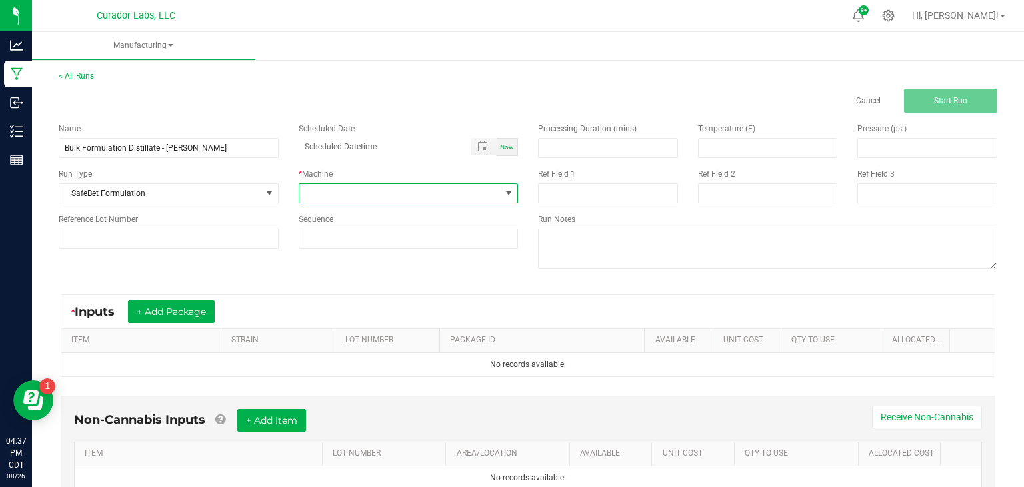
click at [362, 191] on span at bounding box center [400, 193] width 202 height 19
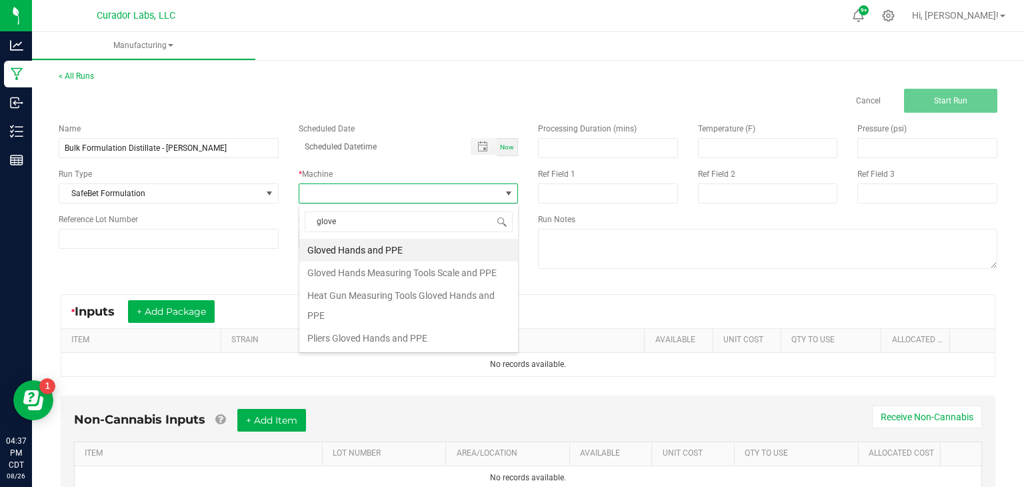
type input "gloved"
click at [405, 276] on li "Gloved Hands Measuring Tools Scale and PPE" at bounding box center [408, 272] width 219 height 23
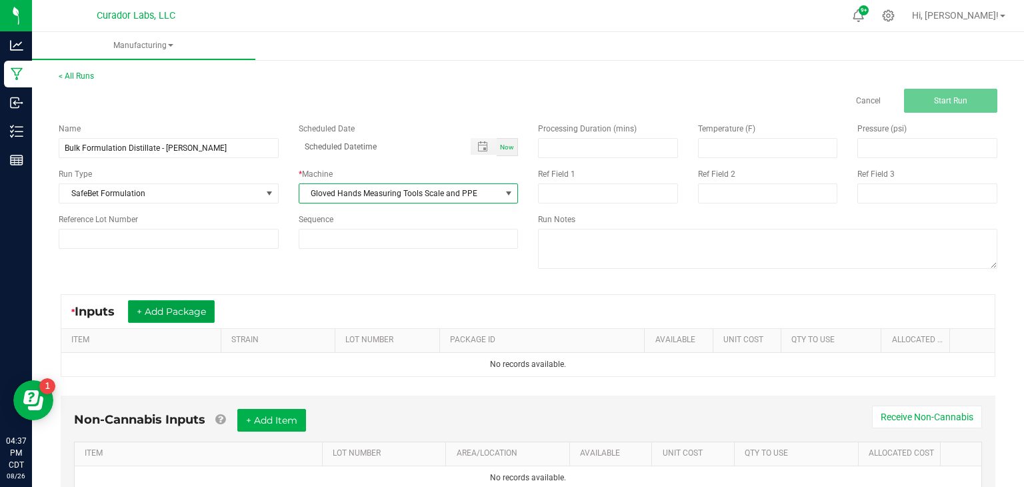
click at [165, 304] on button "+ Add Package" at bounding box center [171, 311] width 87 height 23
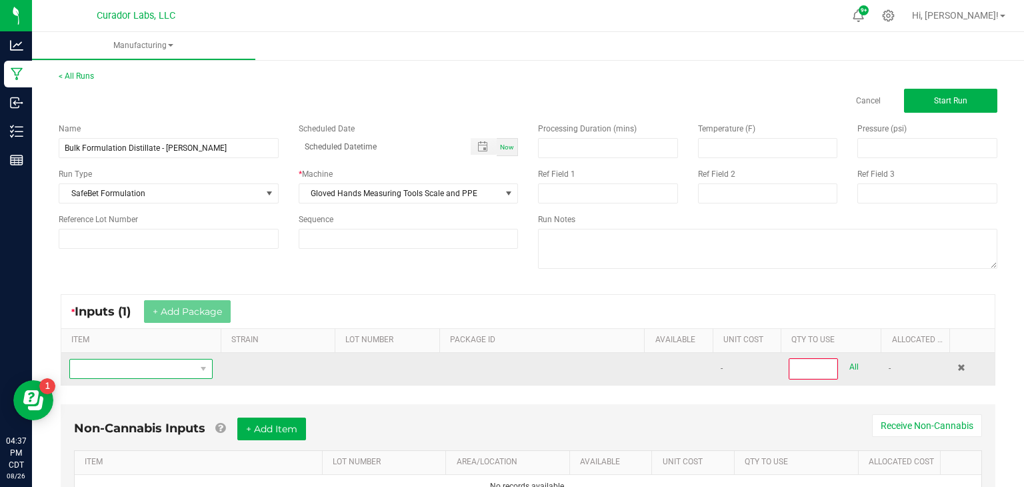
click at [179, 363] on span "NO DATA FOUND" at bounding box center [132, 368] width 125 height 19
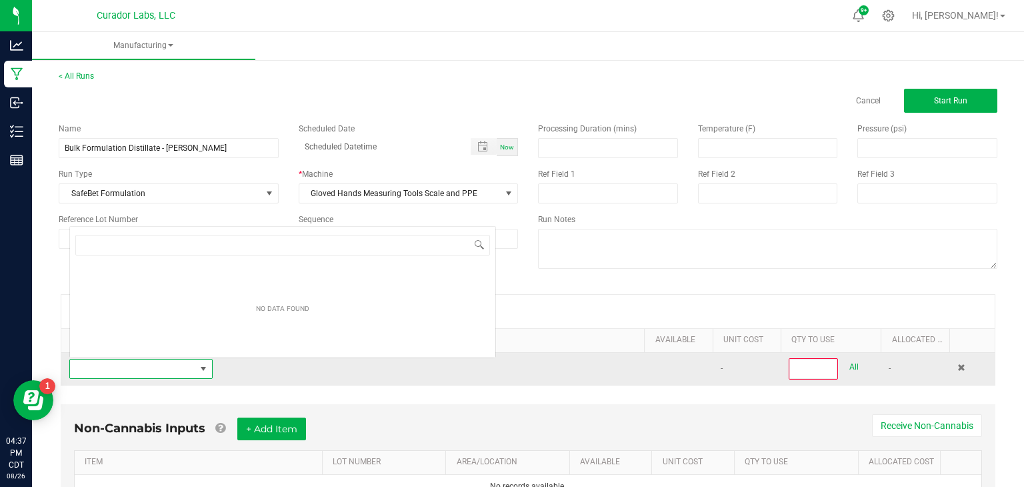
scroll to position [19, 143]
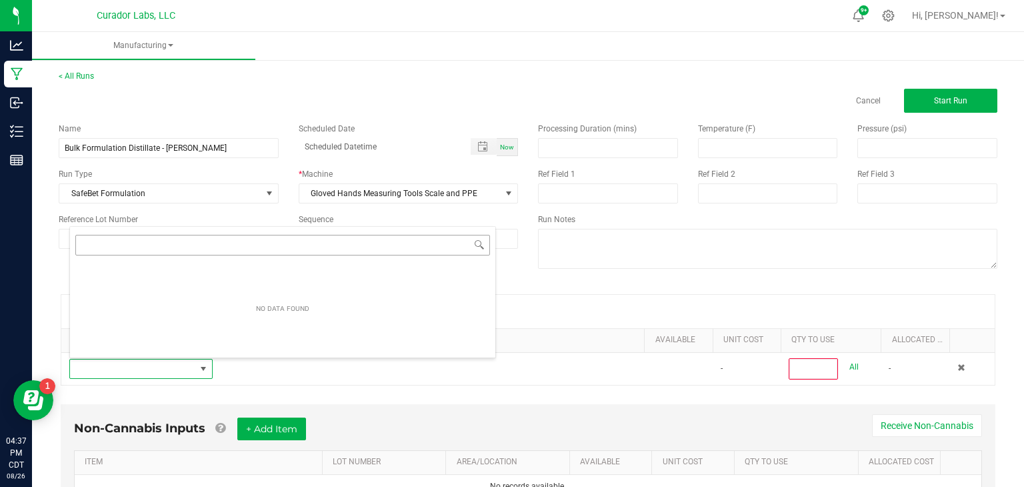
click at [329, 249] on input "NO DATA FOUND" at bounding box center [282, 245] width 415 height 21
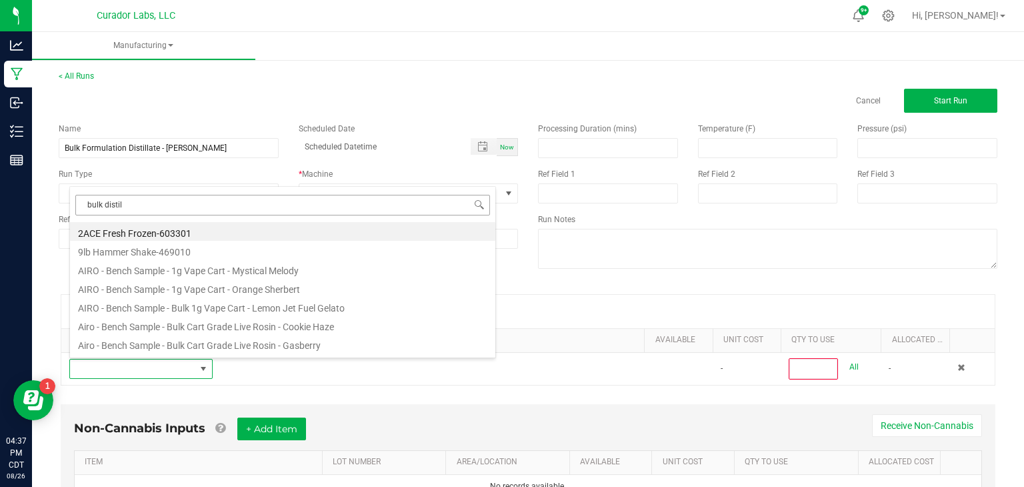
type input "bulk distill"
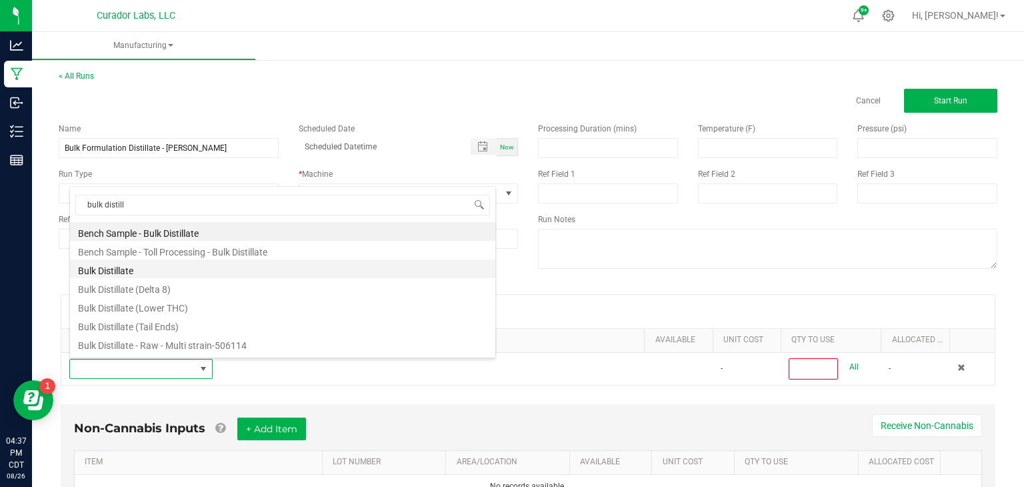
click at [235, 265] on li "Bulk Distillate" at bounding box center [282, 268] width 425 height 19
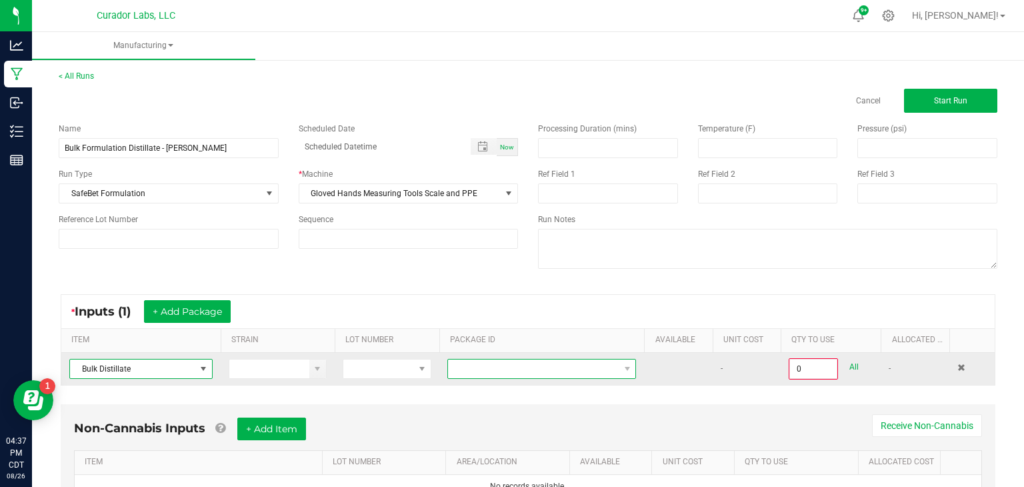
click at [519, 363] on span at bounding box center [533, 368] width 171 height 19
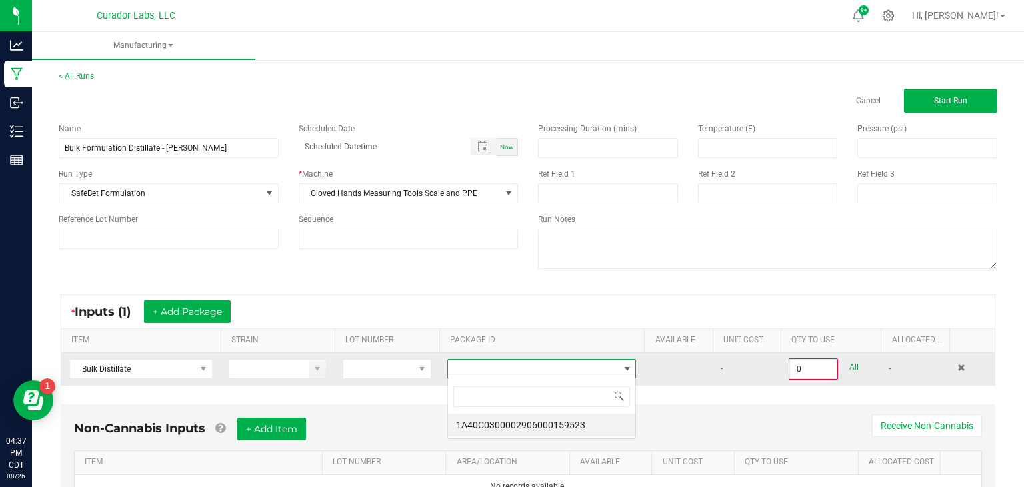
scroll to position [19, 189]
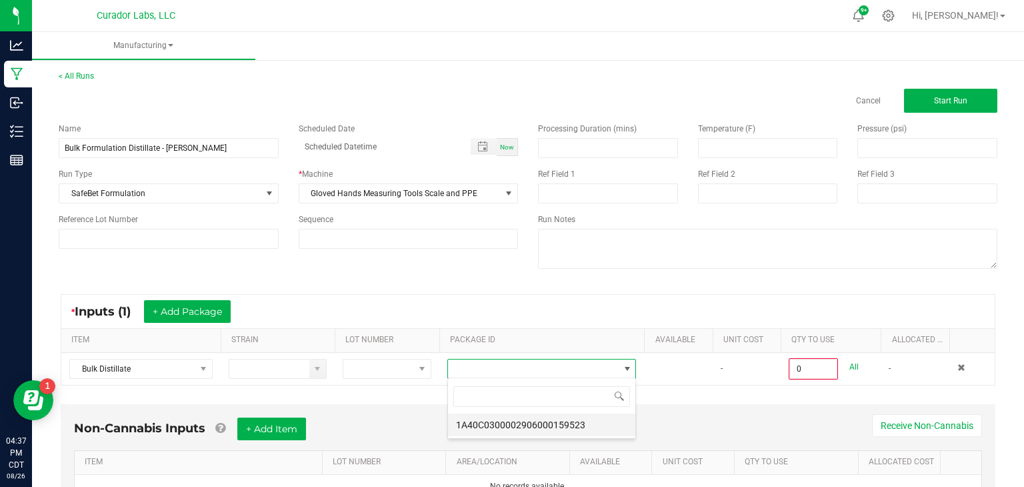
click at [543, 421] on li "1A40C0300002906000159523" at bounding box center [541, 424] width 187 height 23
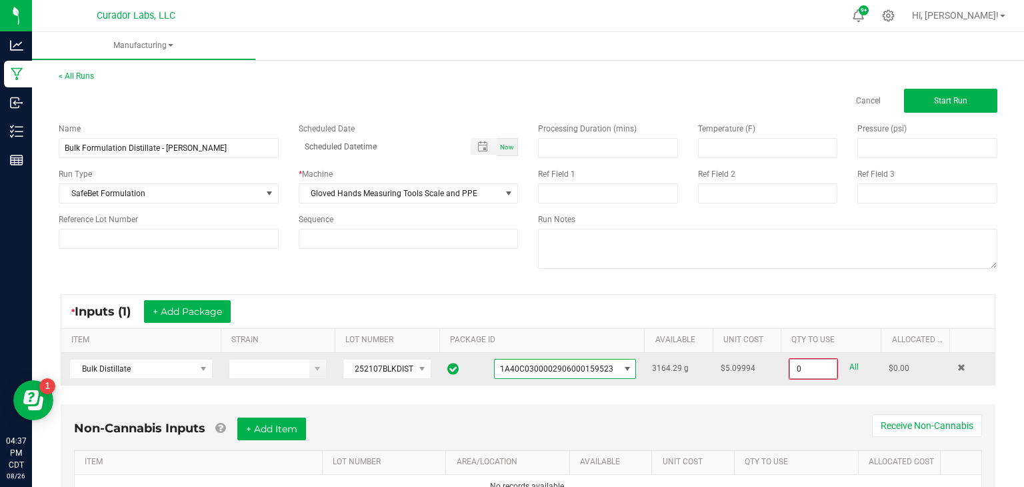
click at [801, 371] on input "0" at bounding box center [813, 368] width 47 height 19
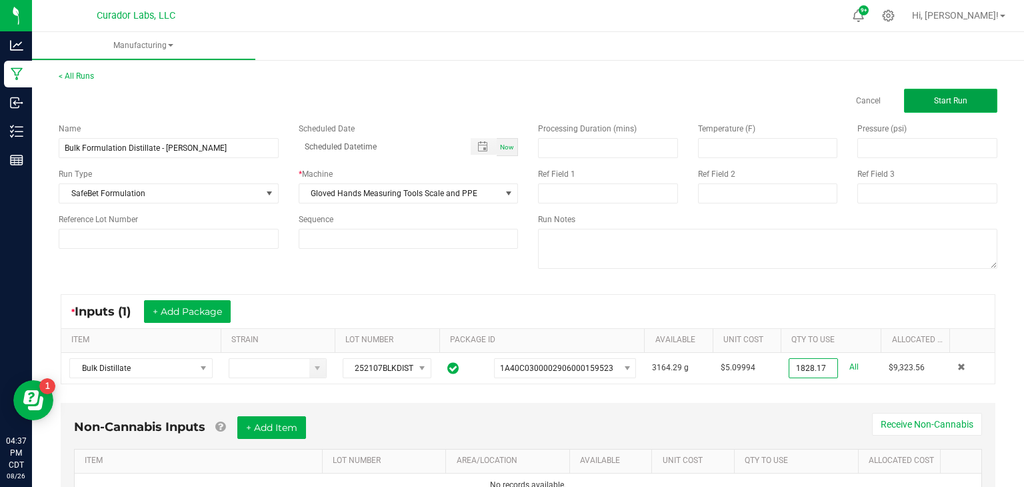
type input "1828.1700 g"
click at [909, 106] on button "Start Run" at bounding box center [950, 101] width 93 height 24
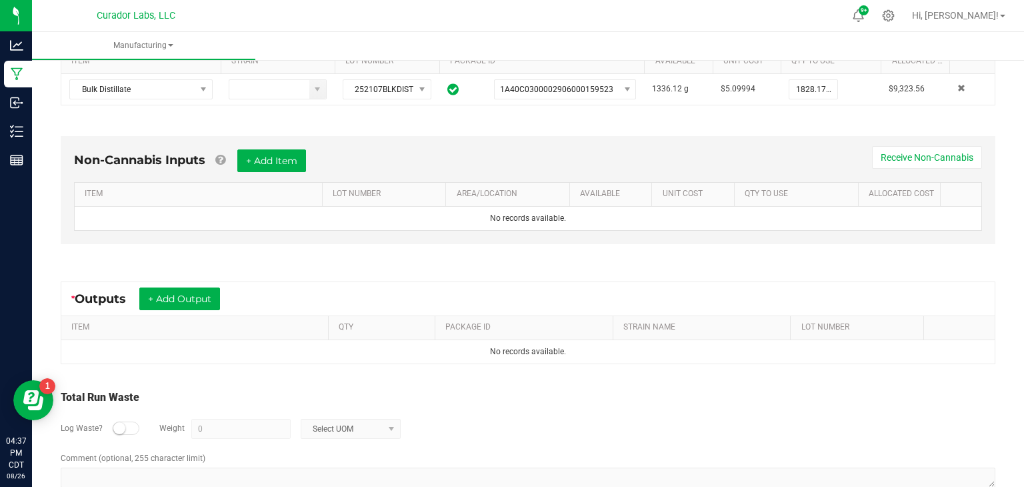
scroll to position [323, 0]
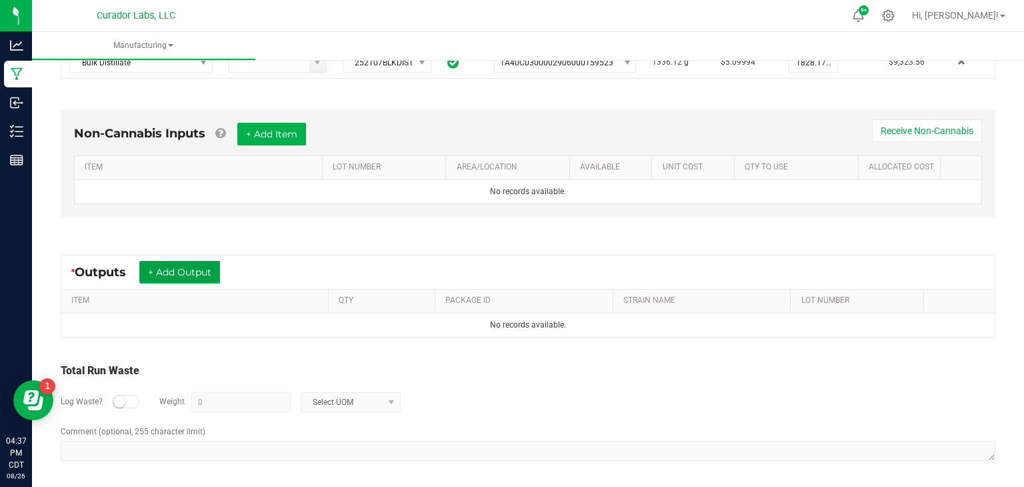
click at [195, 273] on button "+ Add Output" at bounding box center [179, 272] width 81 height 23
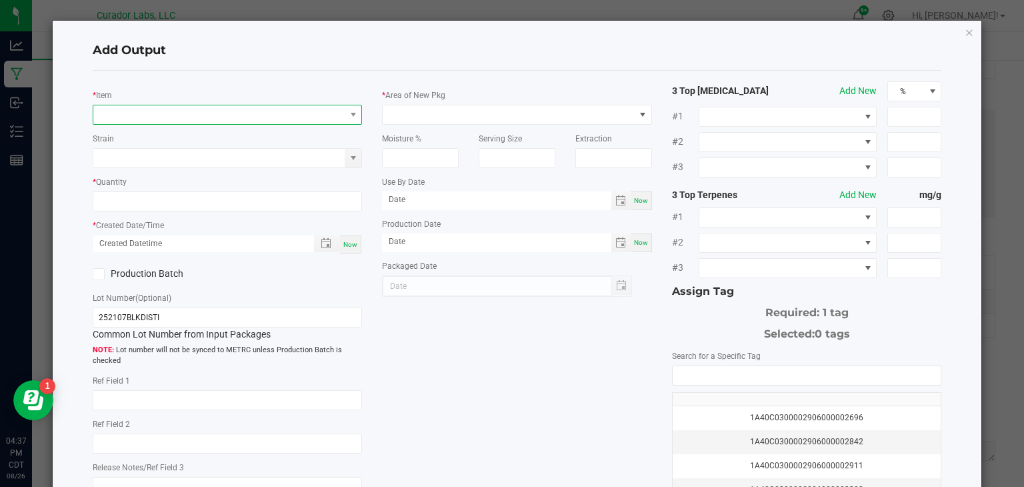
click at [260, 111] on span "NO DATA FOUND" at bounding box center [219, 114] width 252 height 19
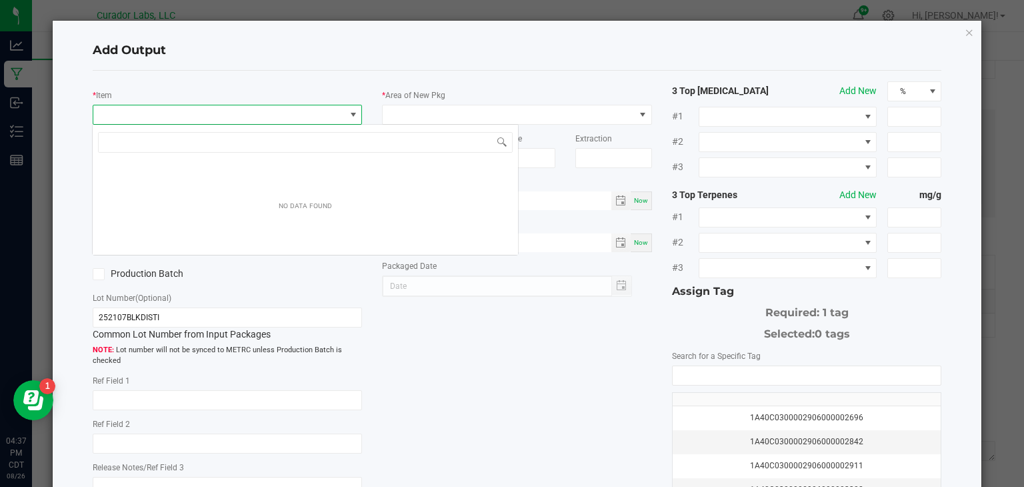
scroll to position [19, 269]
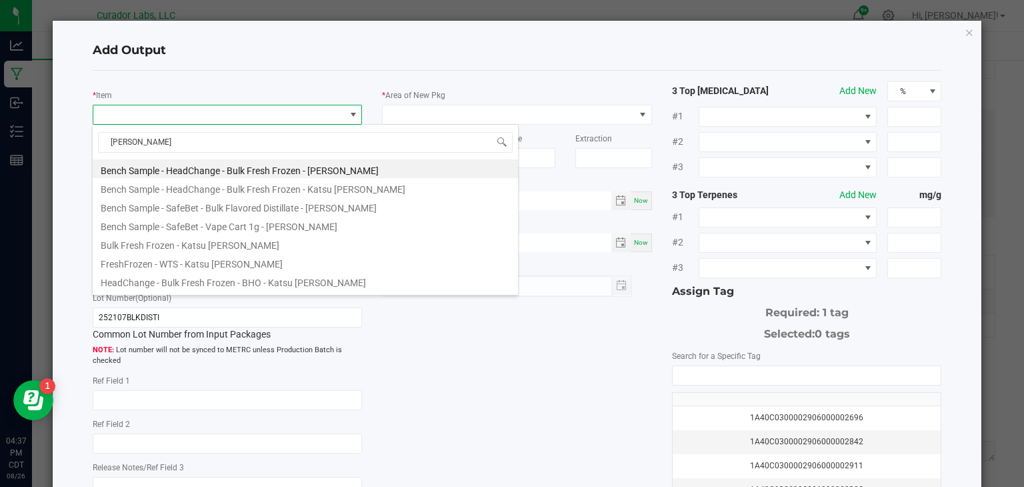
type input "[PERSON_NAME]"
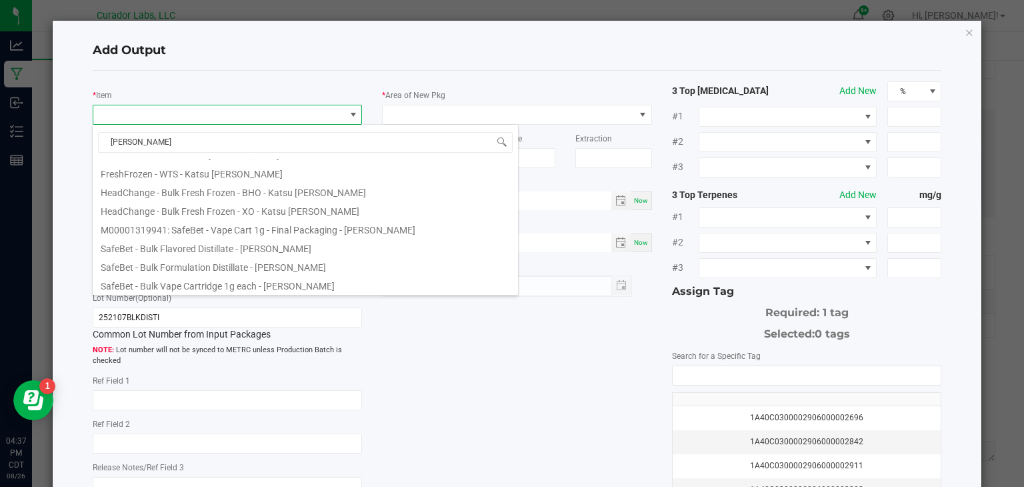
scroll to position [72, 0]
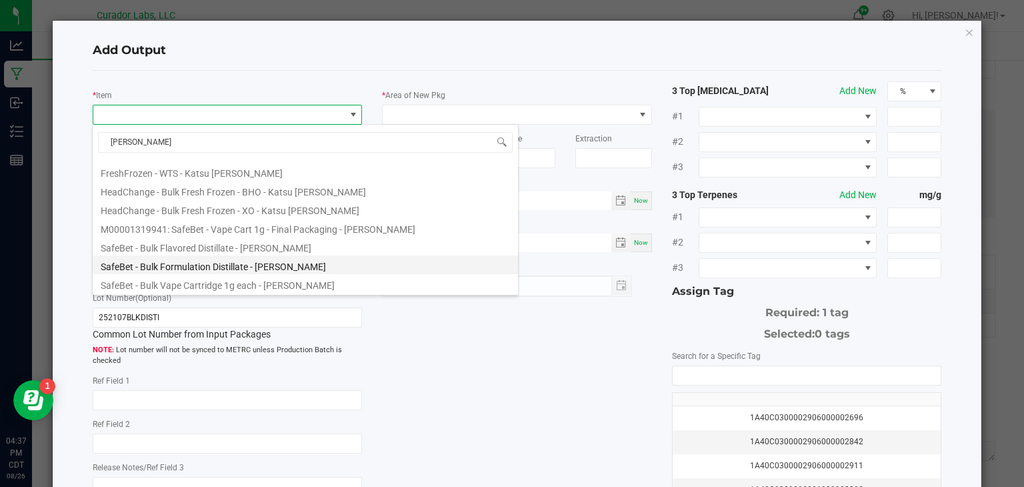
click at [289, 267] on li "SafeBet - Bulk Formulation Distillate - [PERSON_NAME]" at bounding box center [305, 264] width 425 height 19
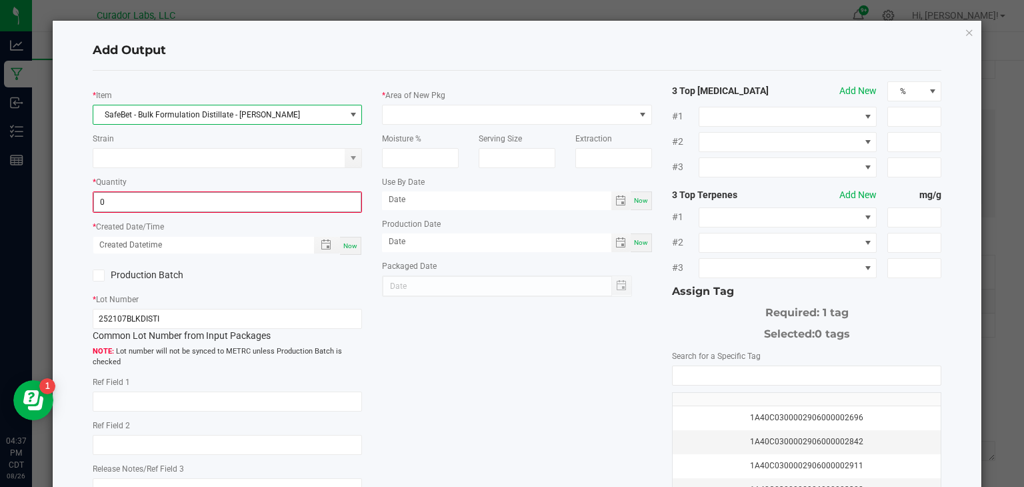
click at [213, 202] on input "0" at bounding box center [227, 202] width 267 height 19
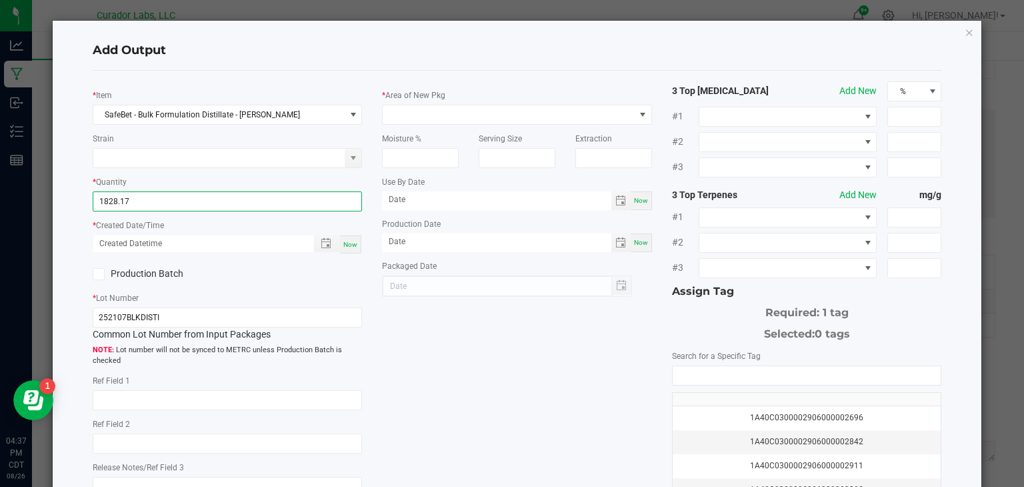
type input "1828.1700 g"
click at [357, 243] on span "Now" at bounding box center [350, 244] width 14 height 7
type input "[DATE] 4:37 PM"
type input "[DATE]"
click at [98, 274] on icon at bounding box center [98, 274] width 9 height 0
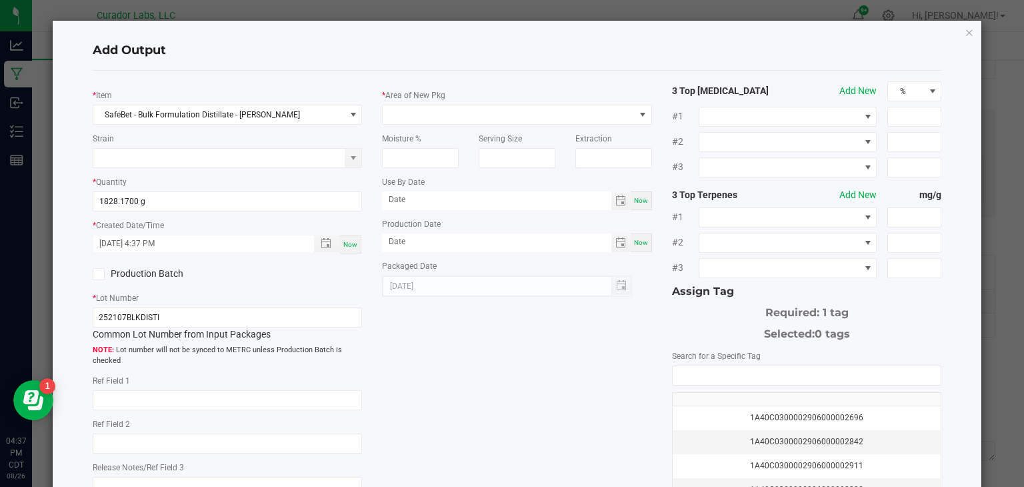
click at [0, 0] on input "Production Batch" at bounding box center [0, 0] width 0 height 0
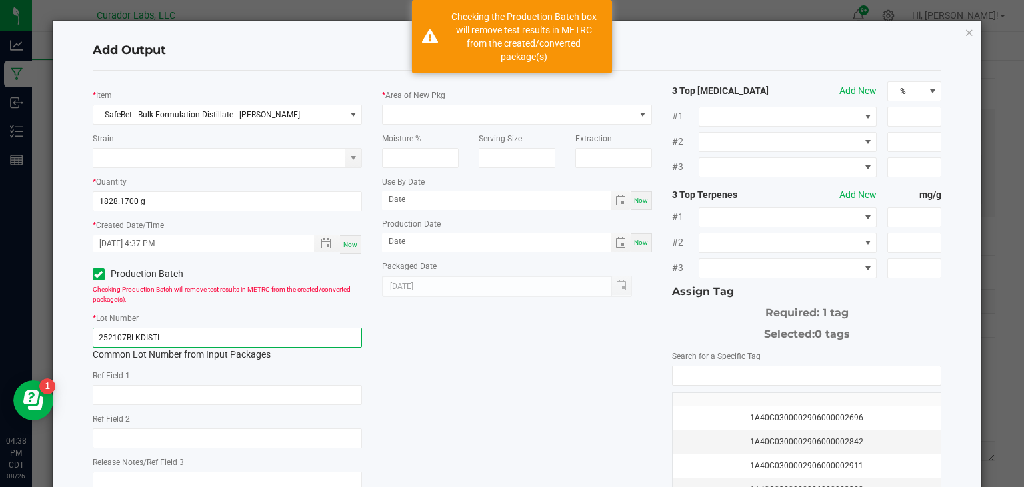
click at [172, 331] on input "252107BLKDISTI" at bounding box center [228, 337] width 270 height 20
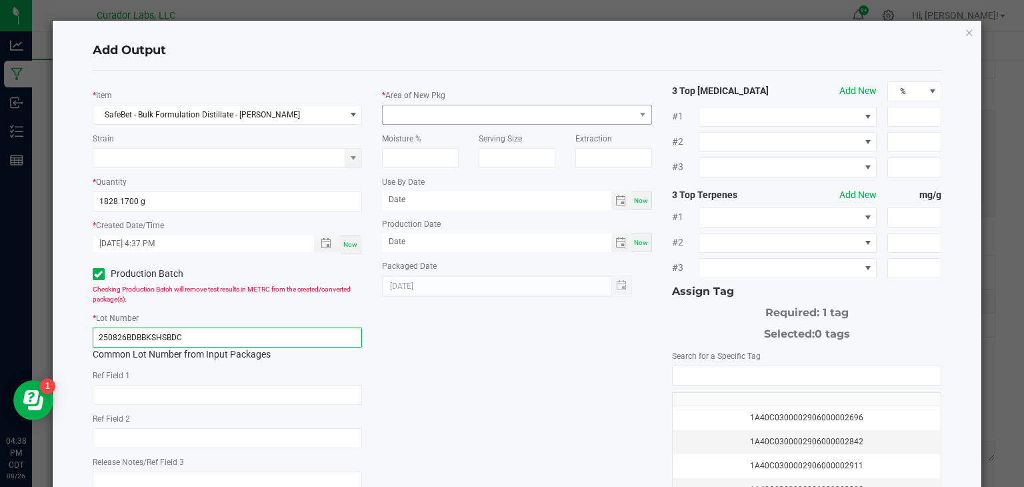
type input "250826BDBBKSHSBDC"
click at [442, 115] on span at bounding box center [509, 114] width 252 height 19
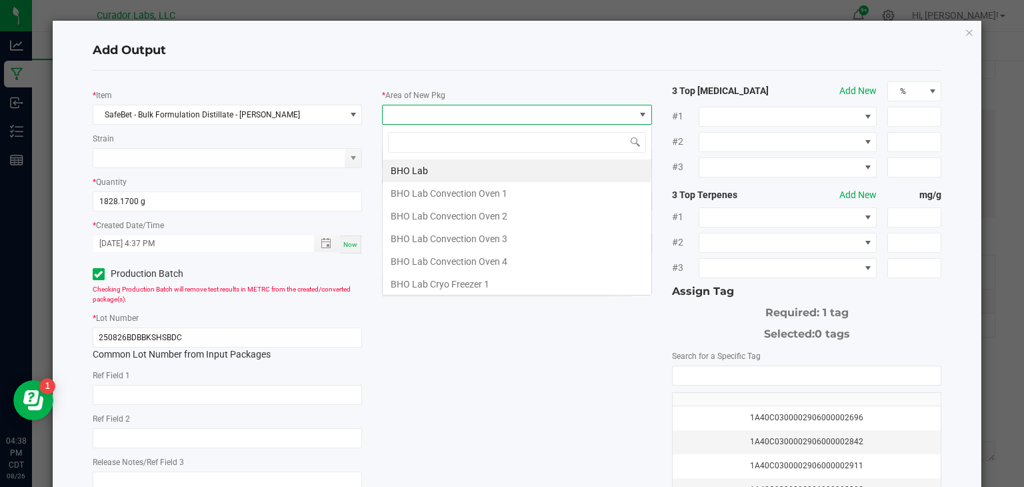
scroll to position [19, 269]
type input "lab"
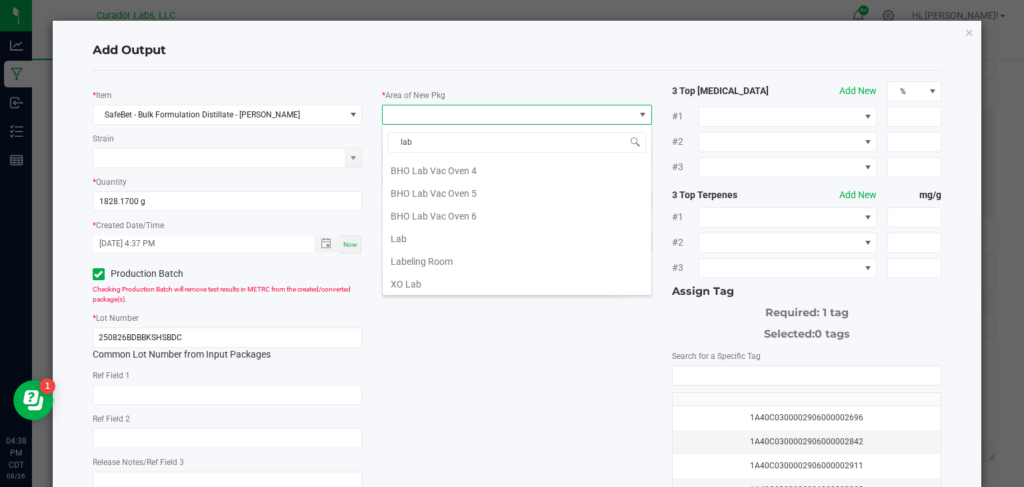
scroll to position [279, 0]
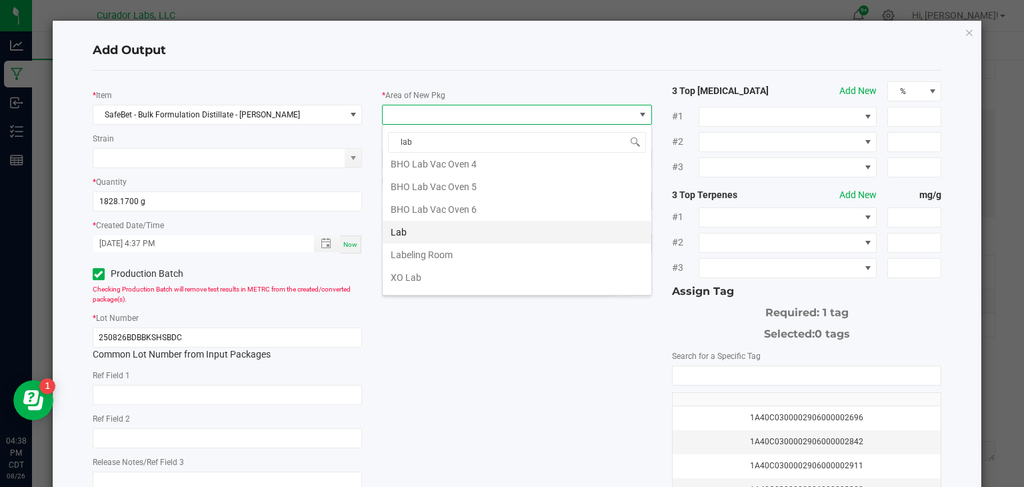
click at [471, 225] on li "Lab" at bounding box center [517, 232] width 269 height 23
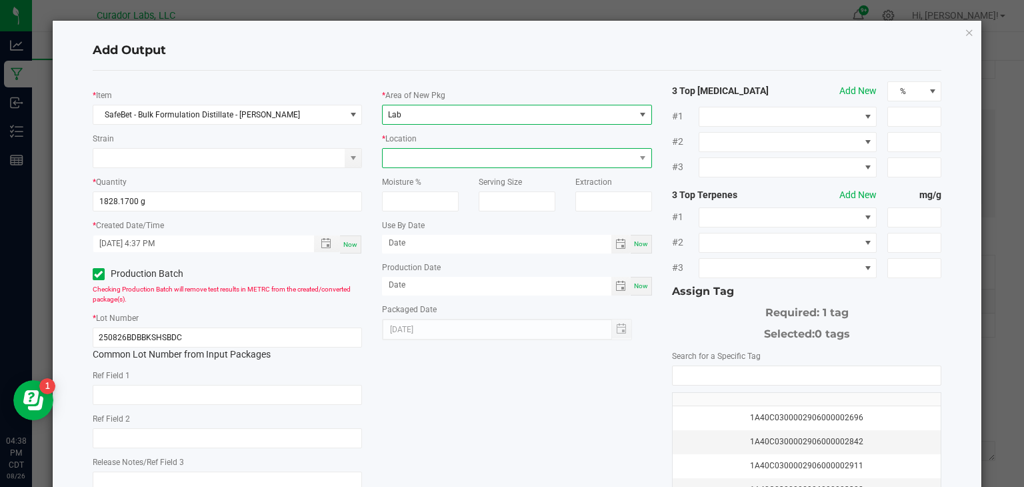
click at [537, 160] on span at bounding box center [509, 158] width 252 height 19
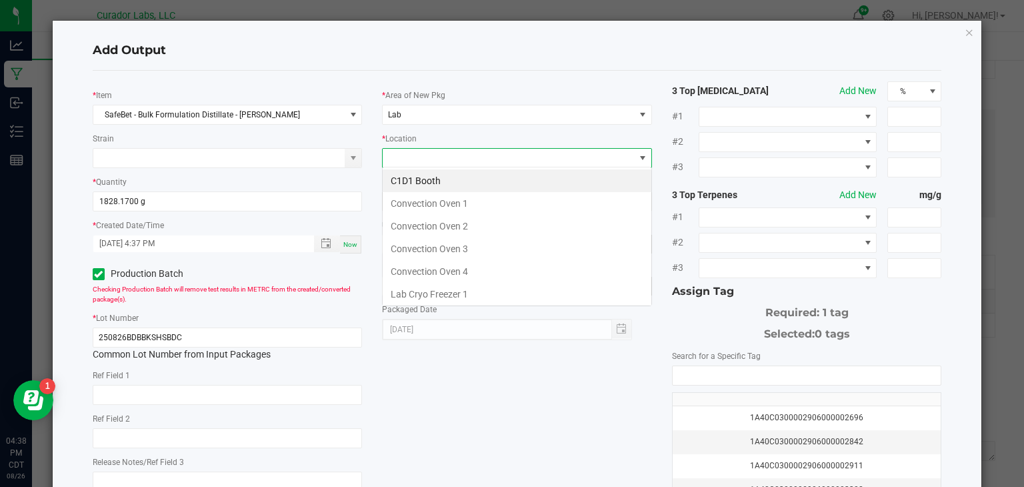
scroll to position [19, 269]
click at [544, 220] on li "Convection Oven 2" at bounding box center [517, 226] width 269 height 23
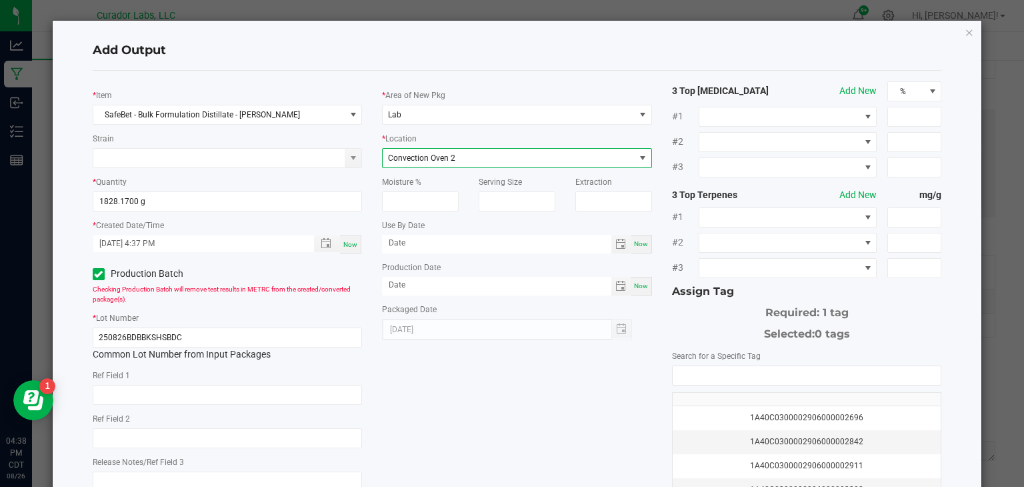
click at [639, 244] on span "Now" at bounding box center [641, 243] width 14 height 7
click at [550, 242] on input "[DATE]" at bounding box center [496, 243] width 229 height 17
type input "[DATE]"
click at [638, 282] on span "Now" at bounding box center [641, 285] width 14 height 7
type input "[DATE]"
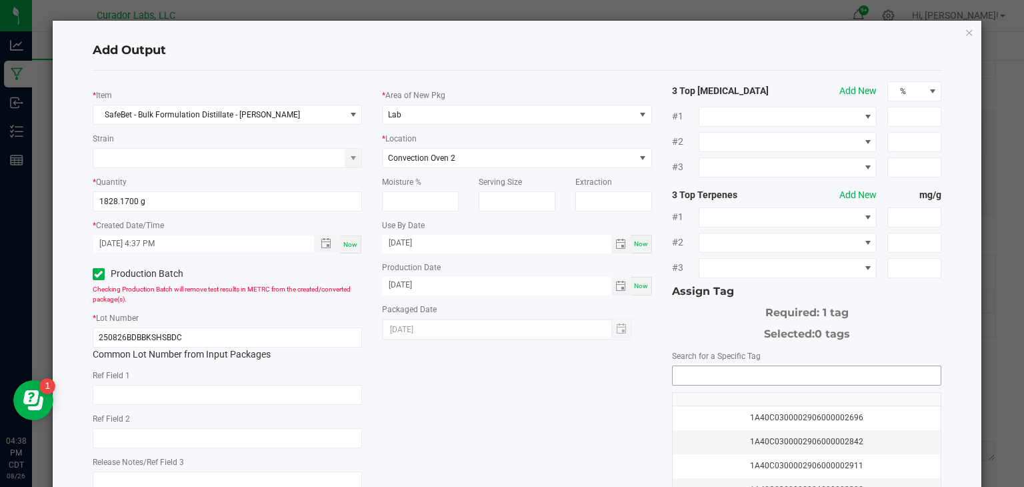
click at [705, 377] on input "NO DATA FOUND" at bounding box center [807, 375] width 269 height 19
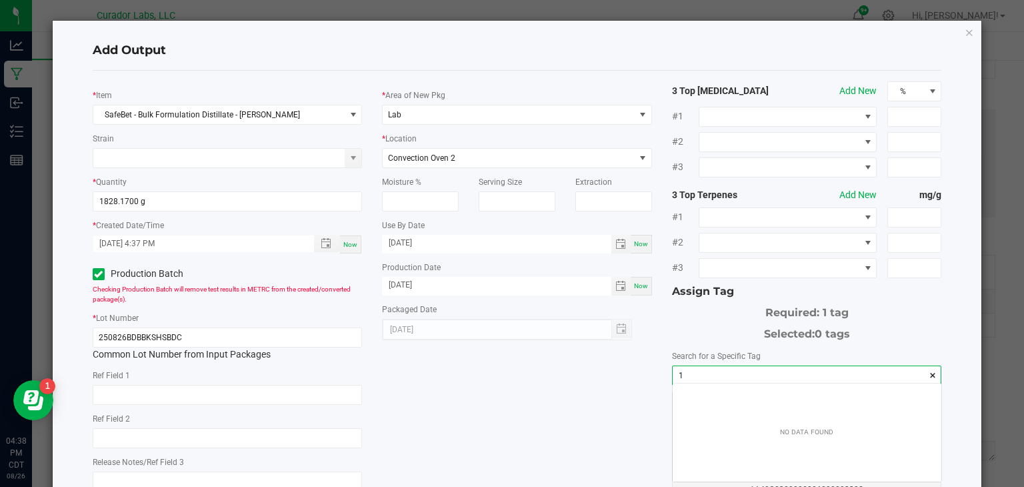
scroll to position [19, 269]
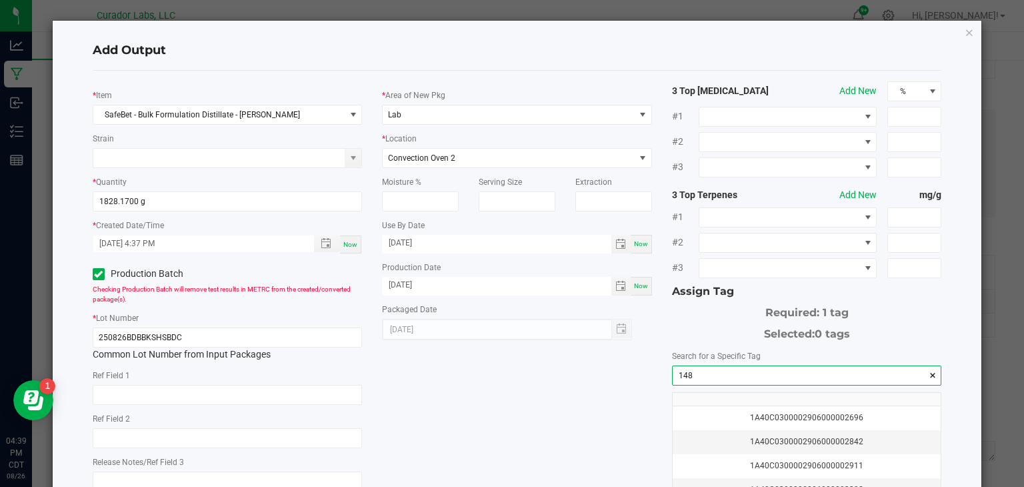
click at [703, 370] on input "148" at bounding box center [807, 375] width 269 height 19
click at [769, 396] on li "1A40C0300002906000148660" at bounding box center [807, 396] width 269 height 23
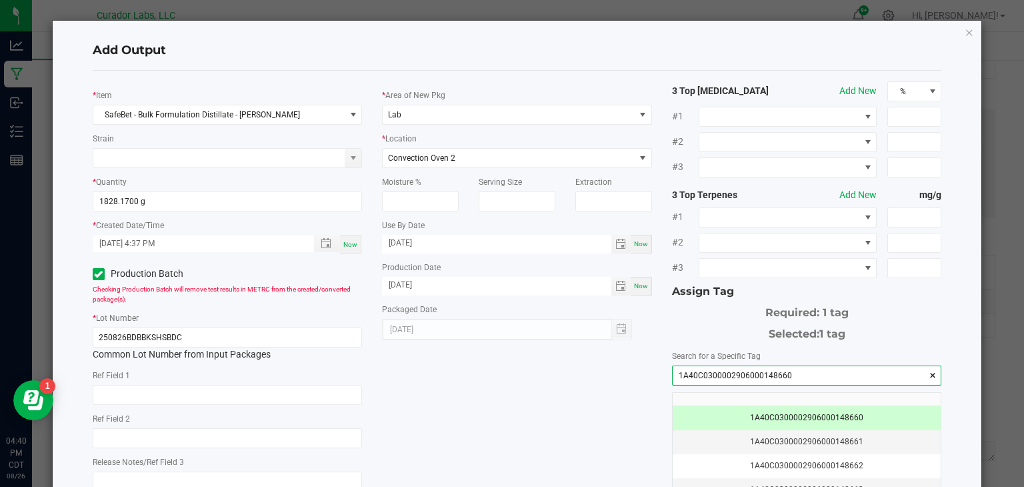
type input "1A40C0300002906000148660"
click at [485, 420] on div "* Item SafeBet - Bulk Formulation Distillate - [PERSON_NAME] Strain * Quantity …" at bounding box center [517, 320] width 869 height 478
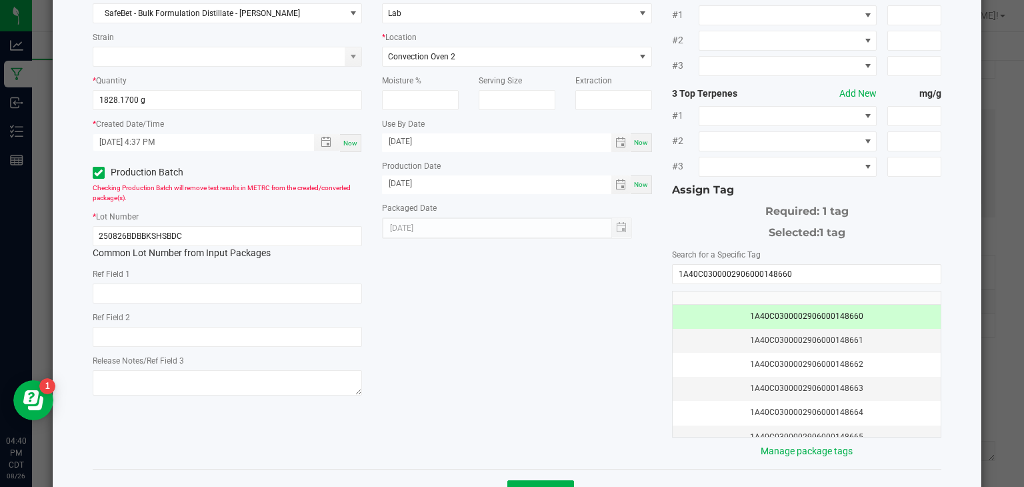
scroll to position [147, 0]
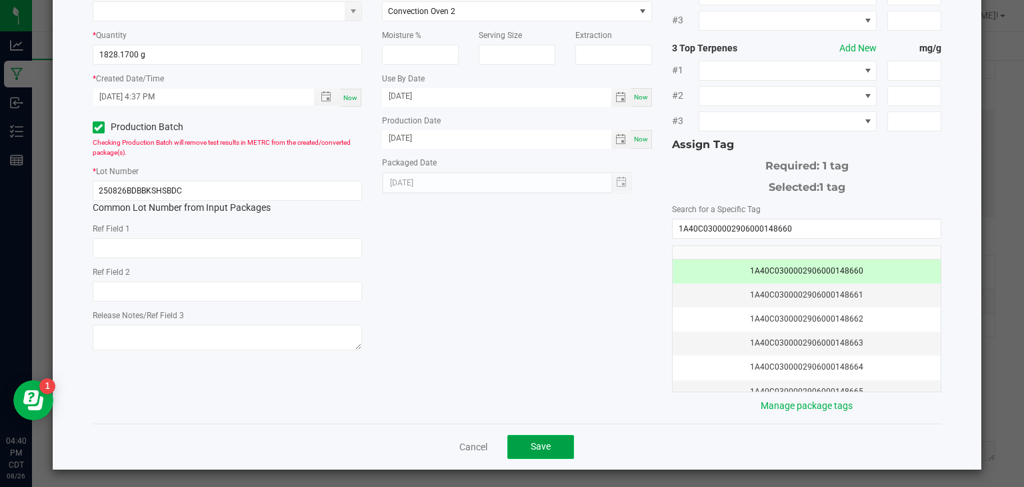
click at [531, 437] on button "Save" at bounding box center [540, 447] width 67 height 24
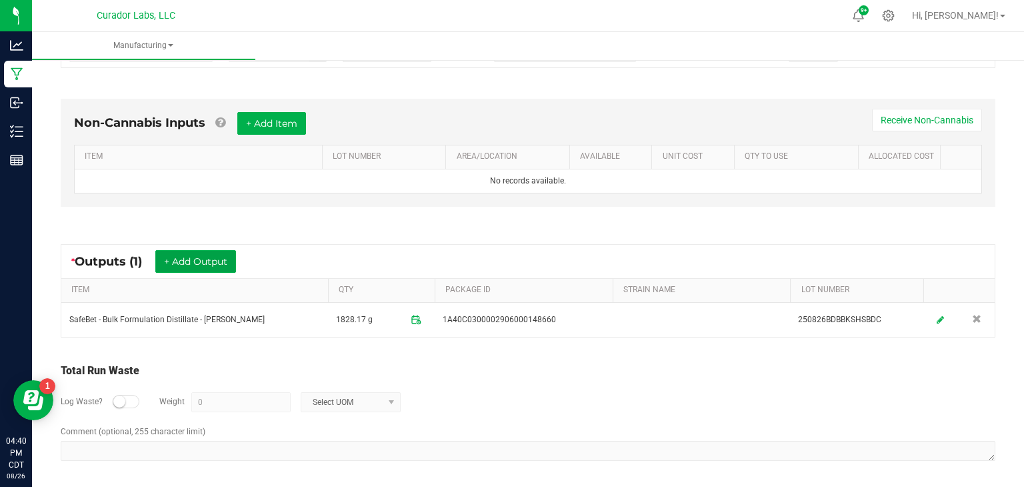
scroll to position [0, 0]
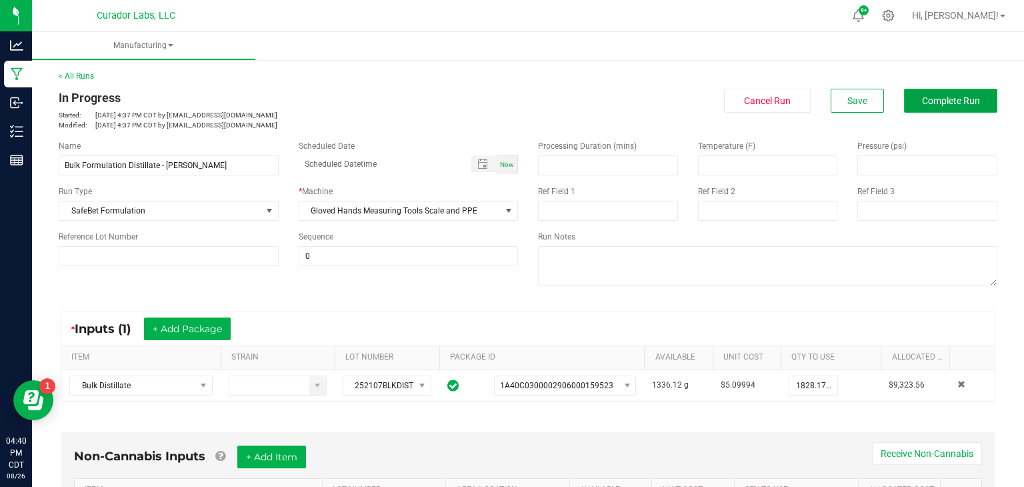
click at [978, 95] on span "Complete Run" at bounding box center [951, 100] width 58 height 11
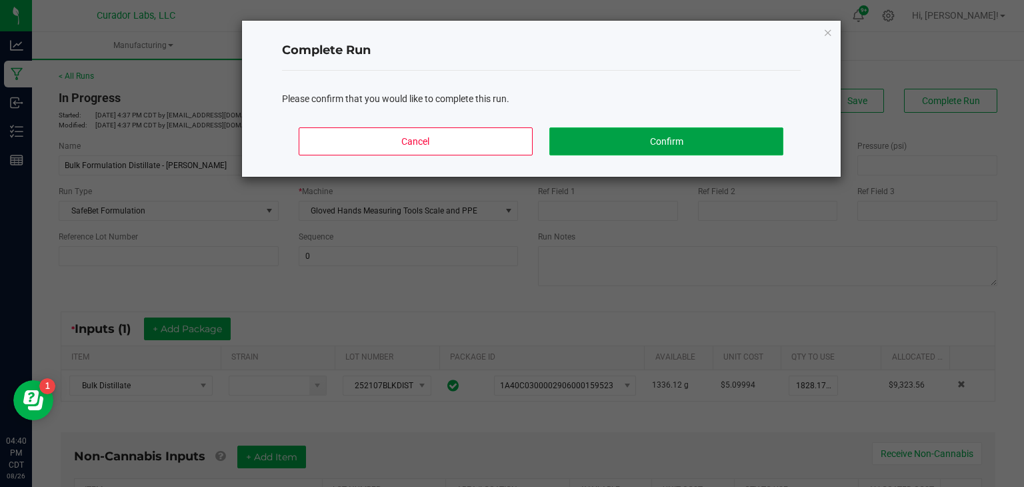
click at [746, 132] on button "Confirm" at bounding box center [665, 141] width 233 height 28
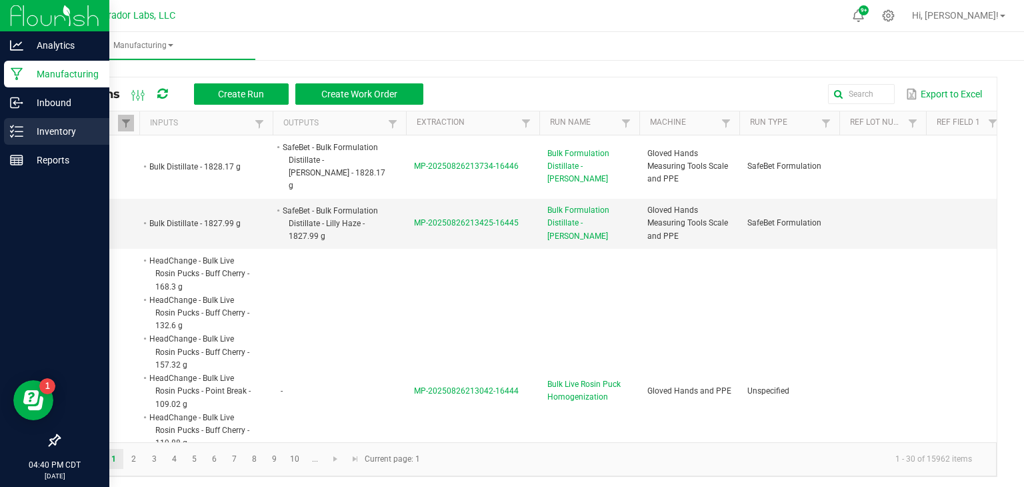
click at [28, 141] on div "Inventory" at bounding box center [56, 131] width 105 height 27
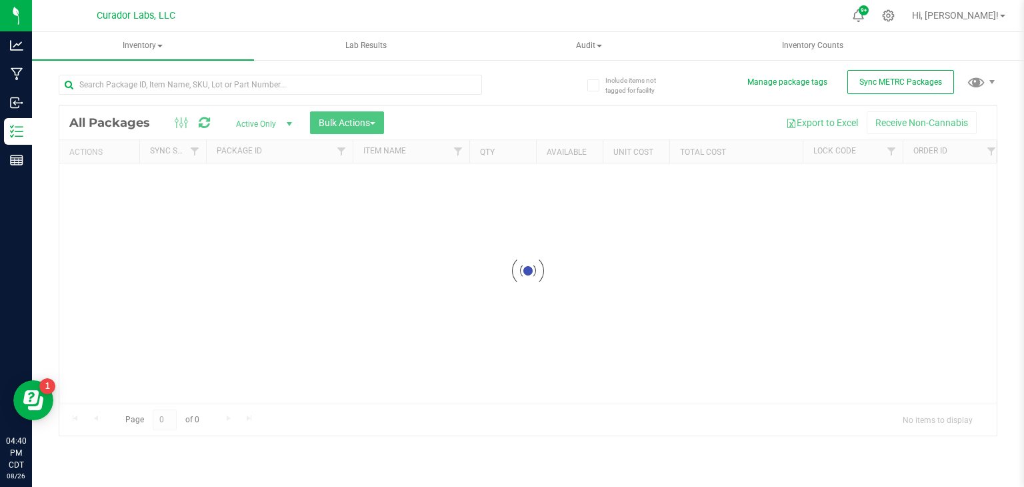
click at [184, 157] on div at bounding box center [527, 270] width 937 height 329
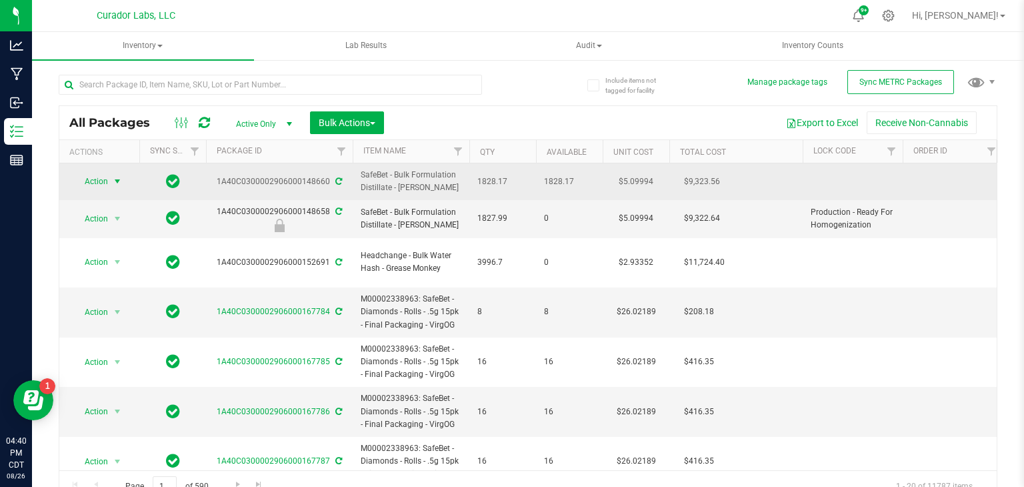
click at [116, 181] on span "select" at bounding box center [117, 181] width 11 height 11
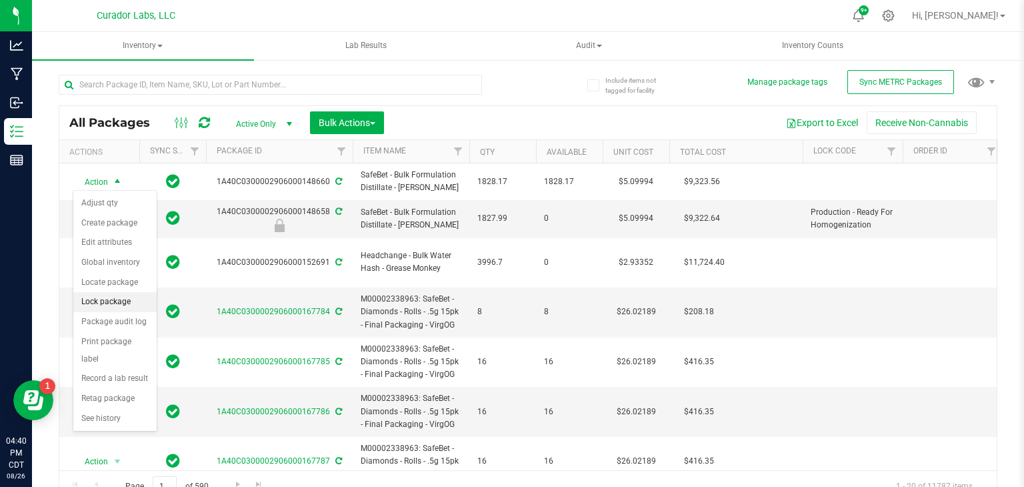
click at [107, 296] on li "Lock package" at bounding box center [114, 302] width 83 height 20
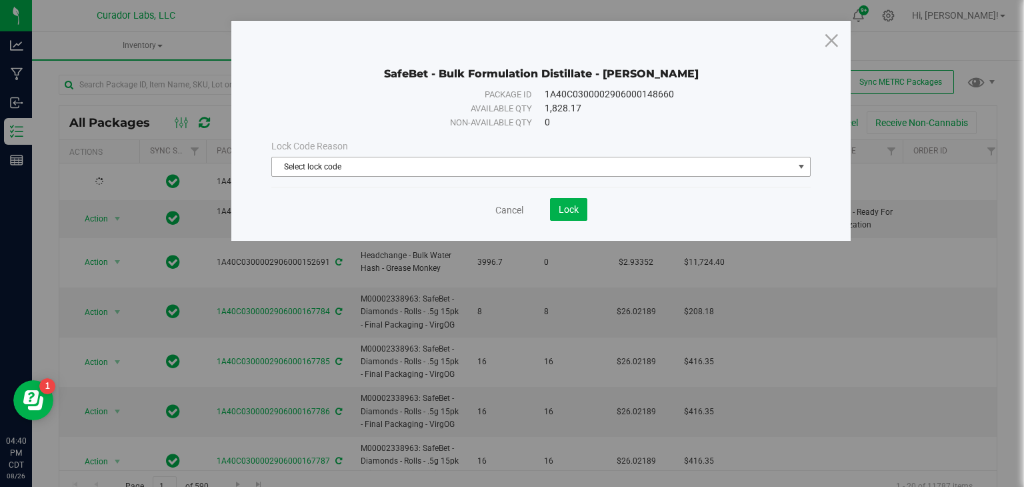
click at [406, 169] on span "Select lock code" at bounding box center [532, 166] width 521 height 19
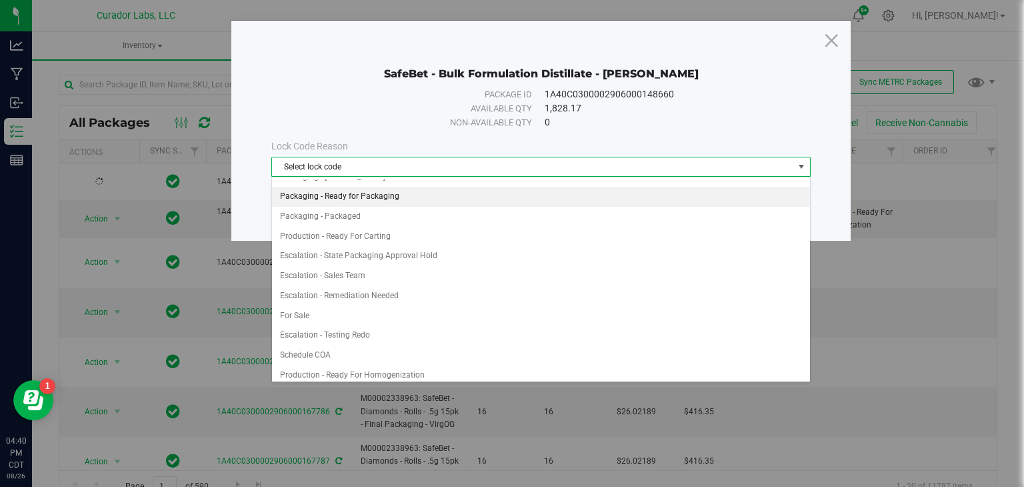
scroll to position [639, 0]
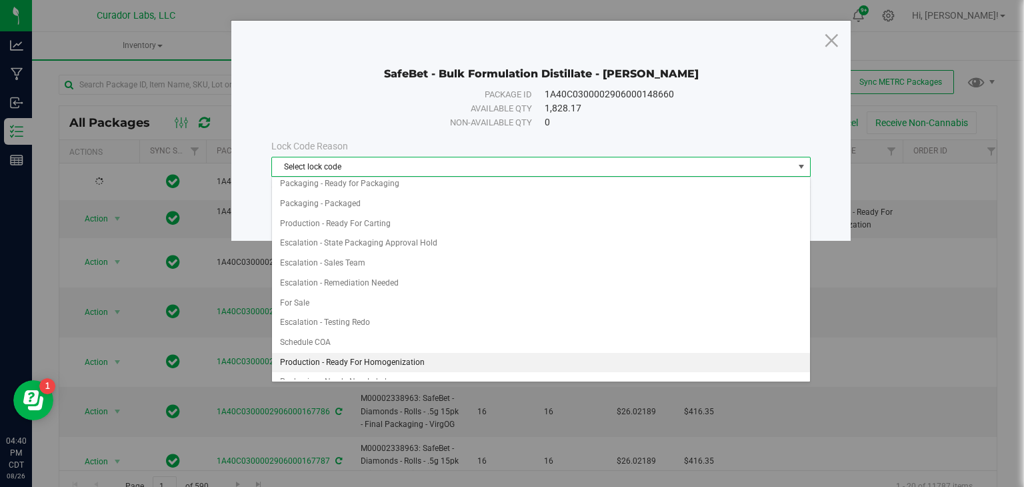
click at [399, 353] on li "Production - Ready For Homogenization" at bounding box center [541, 363] width 538 height 20
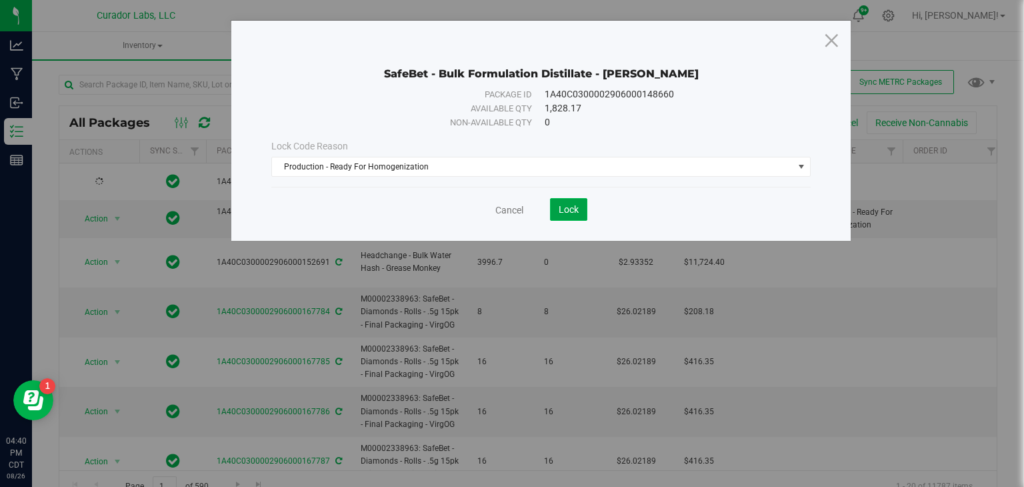
click at [573, 214] on button "Lock" at bounding box center [568, 209] width 37 height 23
